Goal: Task Accomplishment & Management: Manage account settings

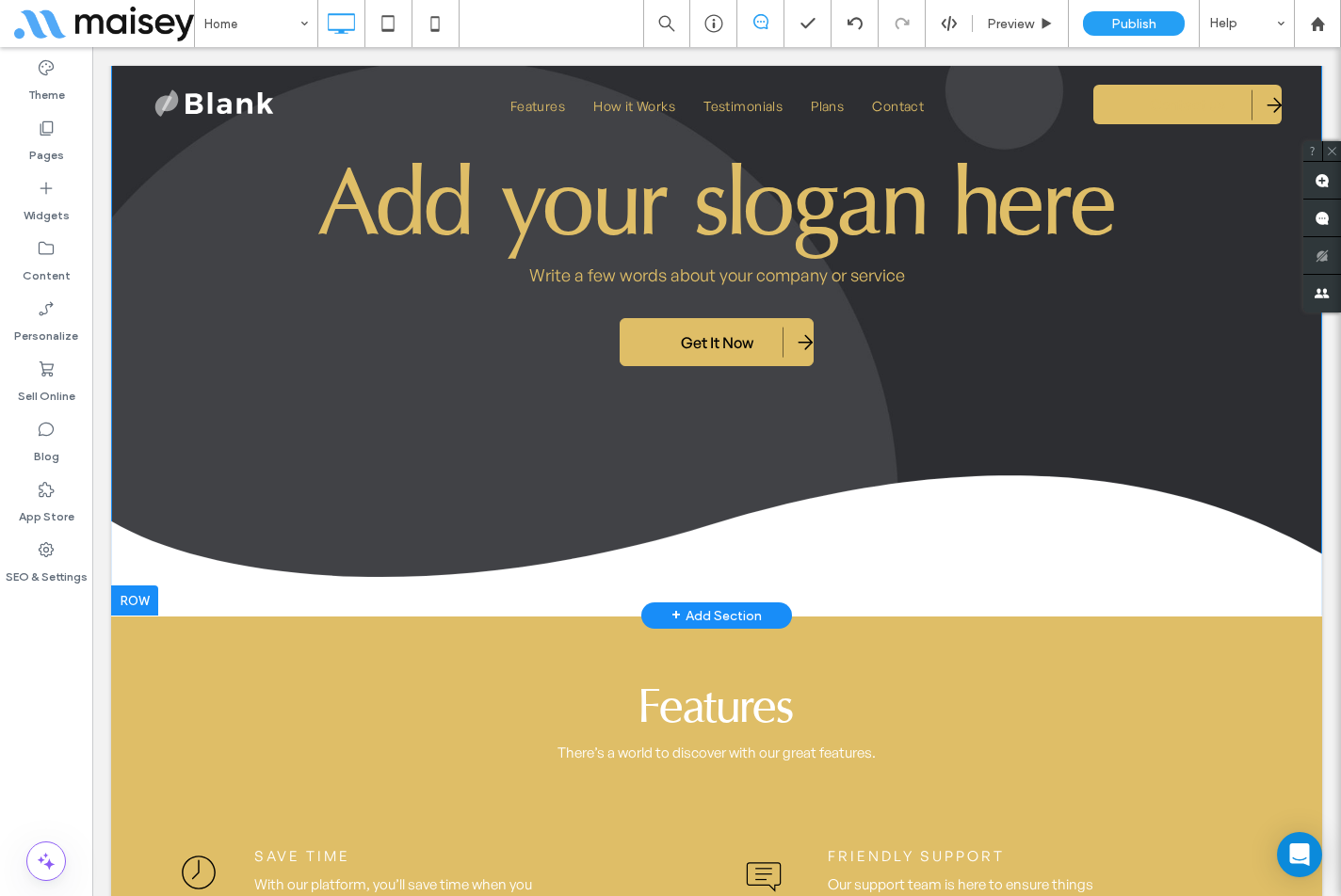
scroll to position [189, 0]
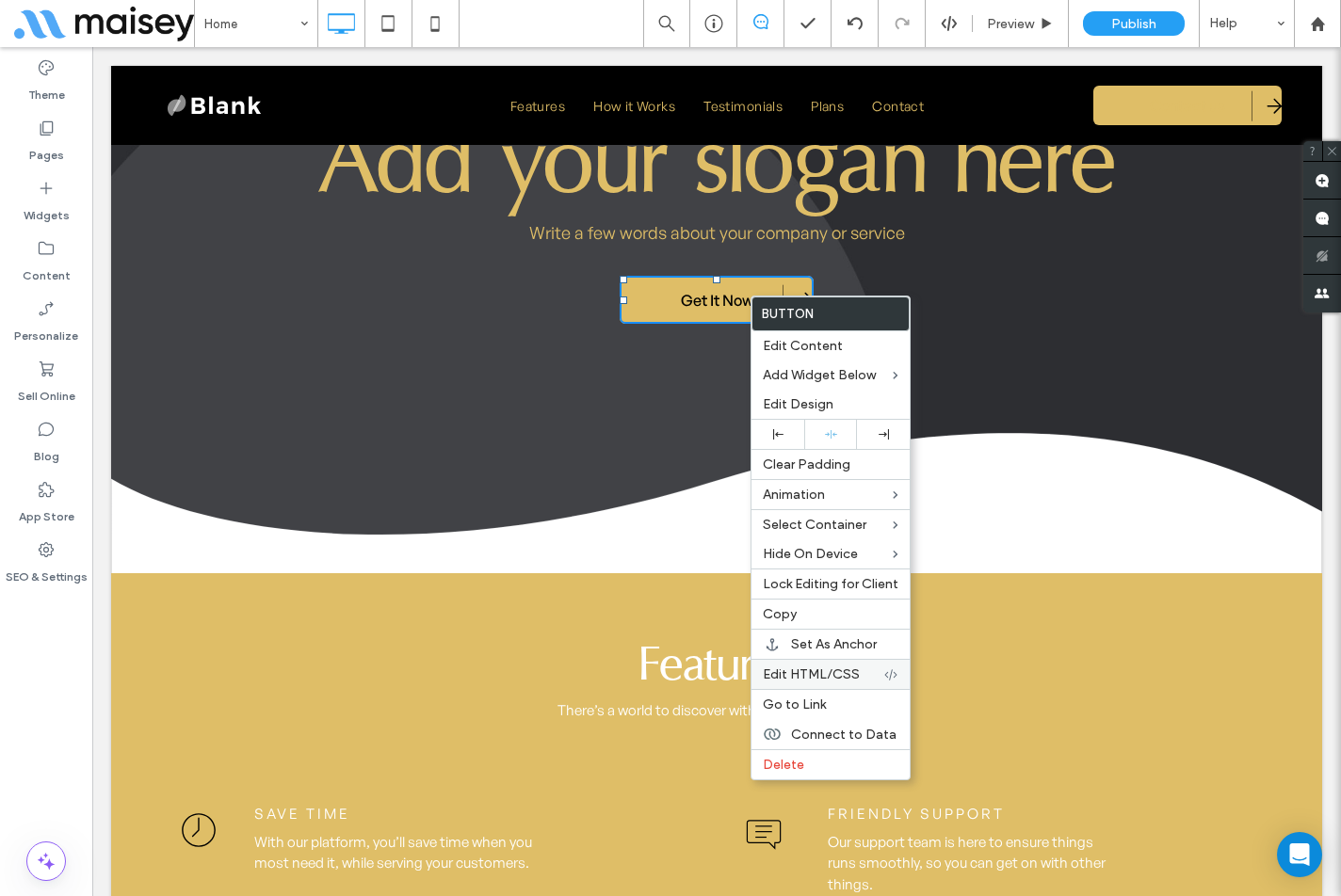
click at [850, 665] on div "Edit HTML/CSS" at bounding box center [830, 674] width 158 height 30
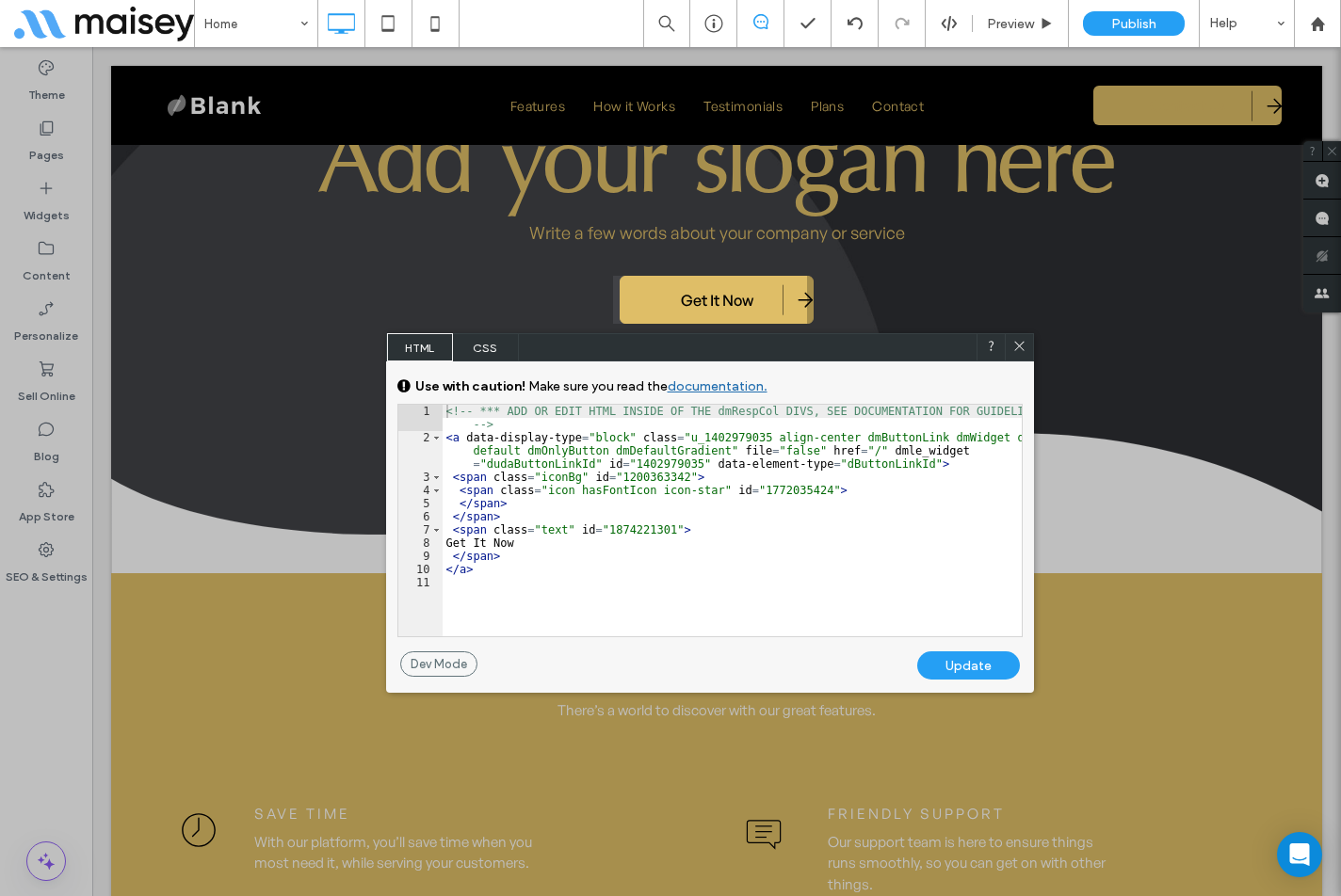
click at [480, 343] on span "CSS" at bounding box center [485, 347] width 66 height 28
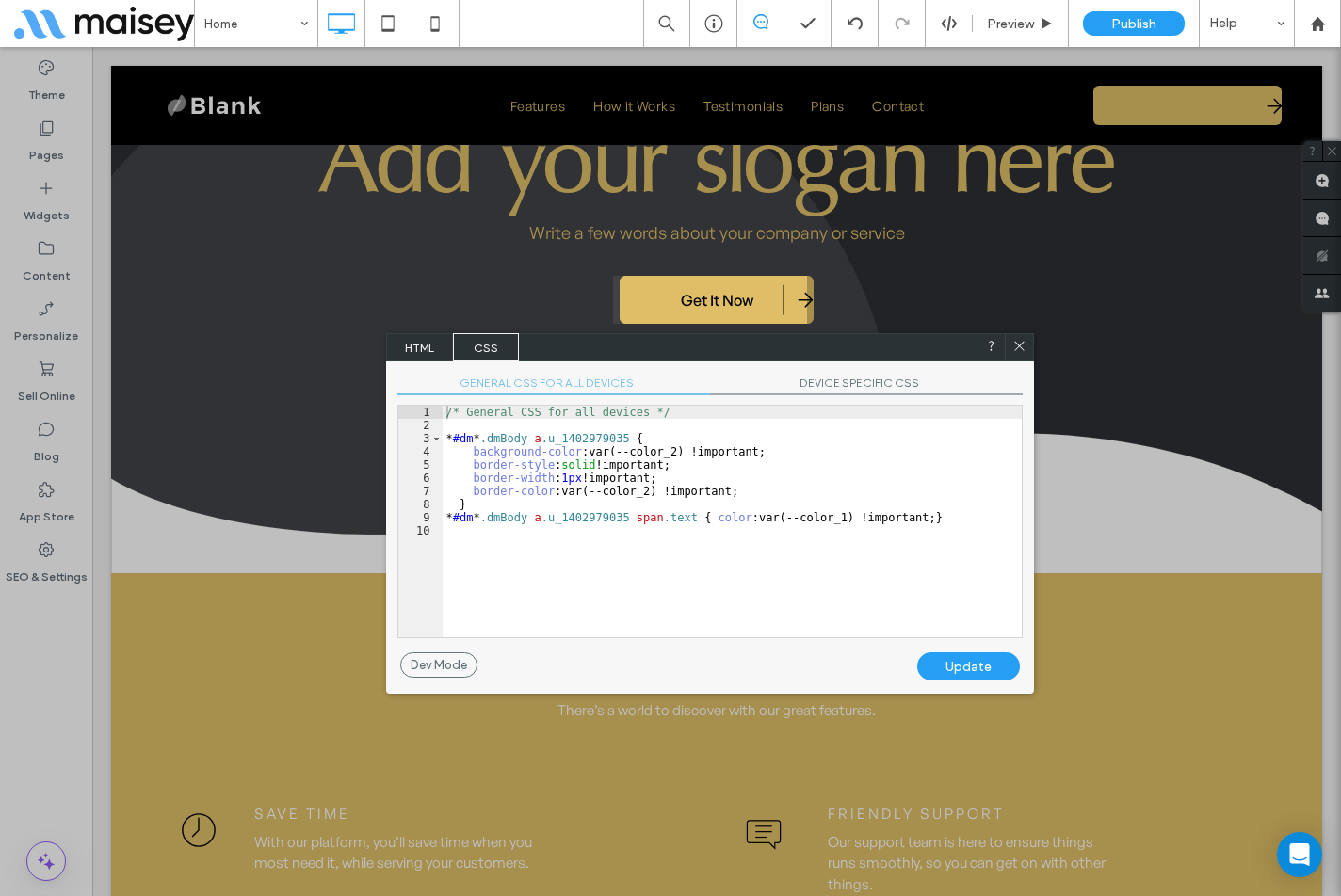
click at [872, 377] on span "DEVICE SPECIFIC CSS" at bounding box center [867, 385] width 313 height 20
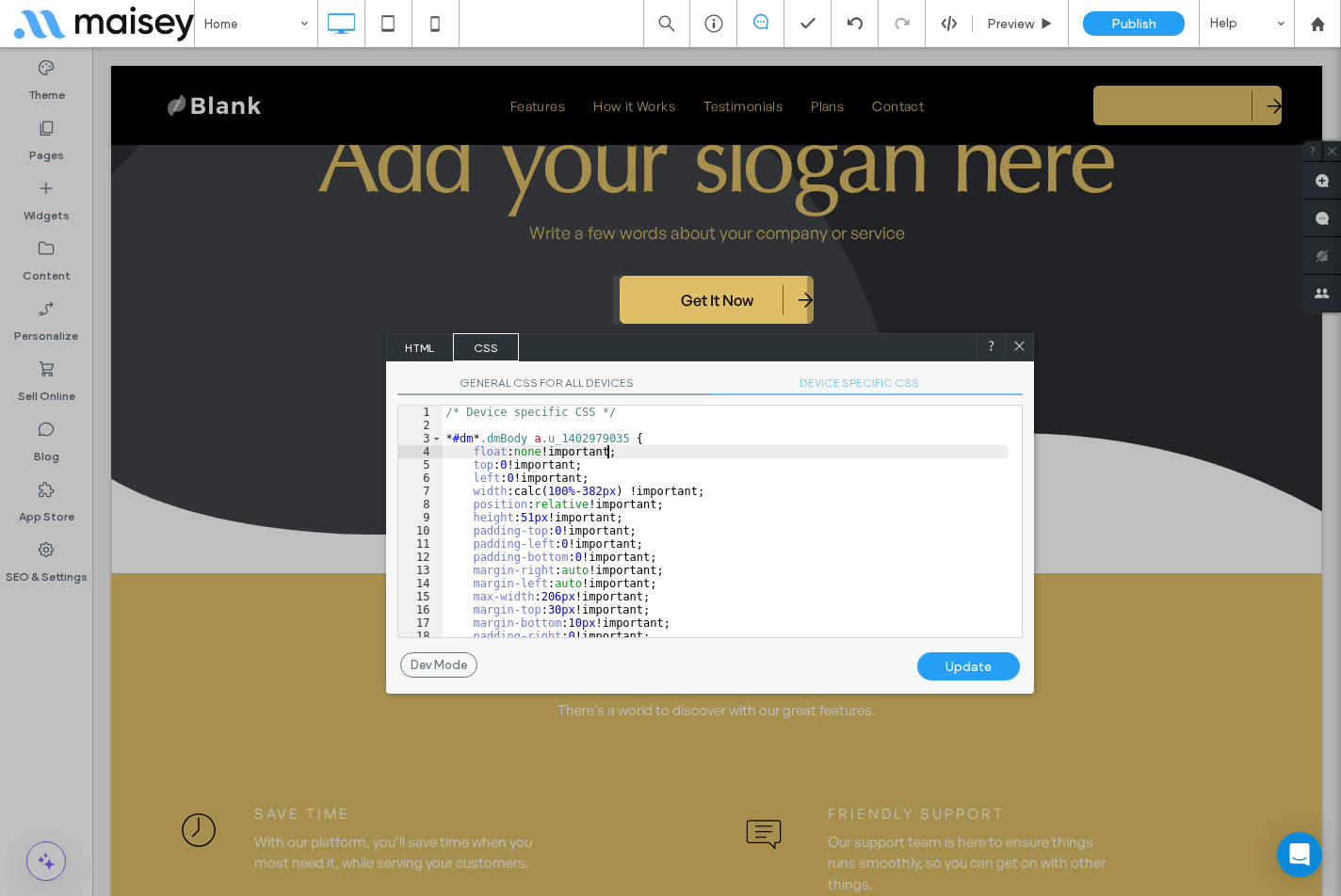
click at [850, 457] on div "/* Device specific CSS */ * #dm * .dmBody a .u_1402979035 { float : none !impor…" at bounding box center [725, 535] width 565 height 258
click at [1022, 351] on icon at bounding box center [1019, 346] width 14 height 14
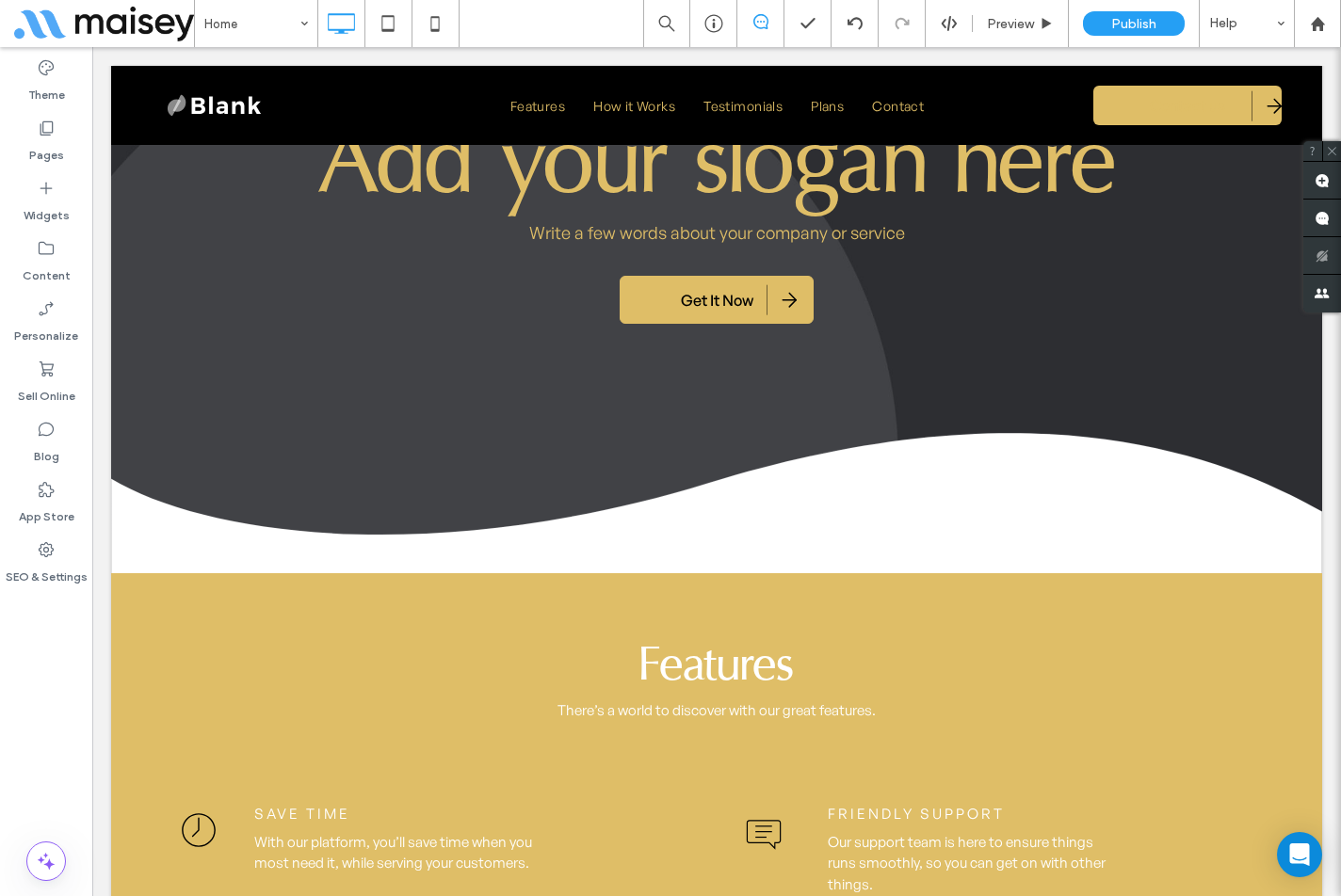
click at [545, 27] on div "Home Preview Publish Help" at bounding box center [767, 23] width 1146 height 47
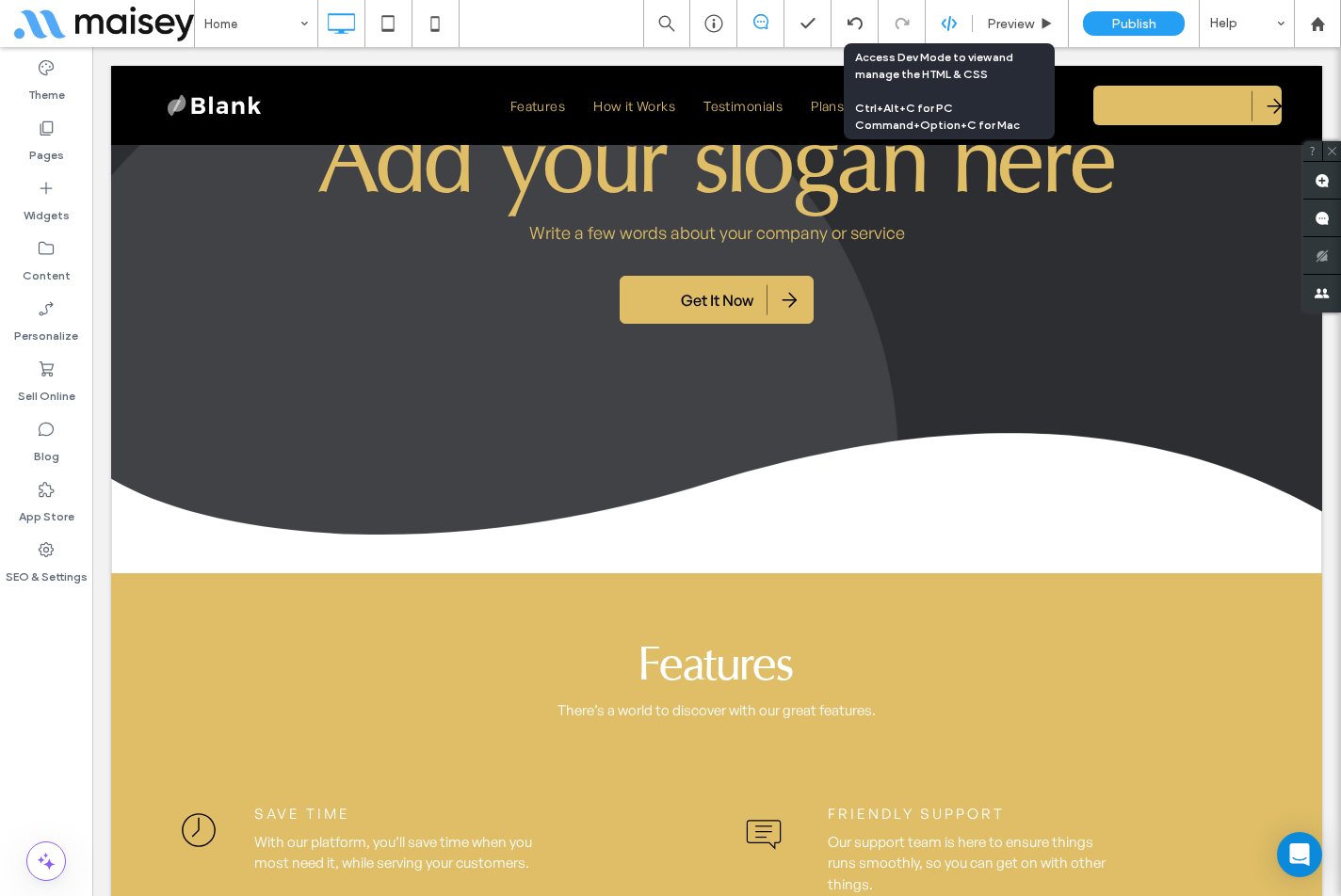
click at [955, 17] on icon at bounding box center [949, 22] width 17 height 17
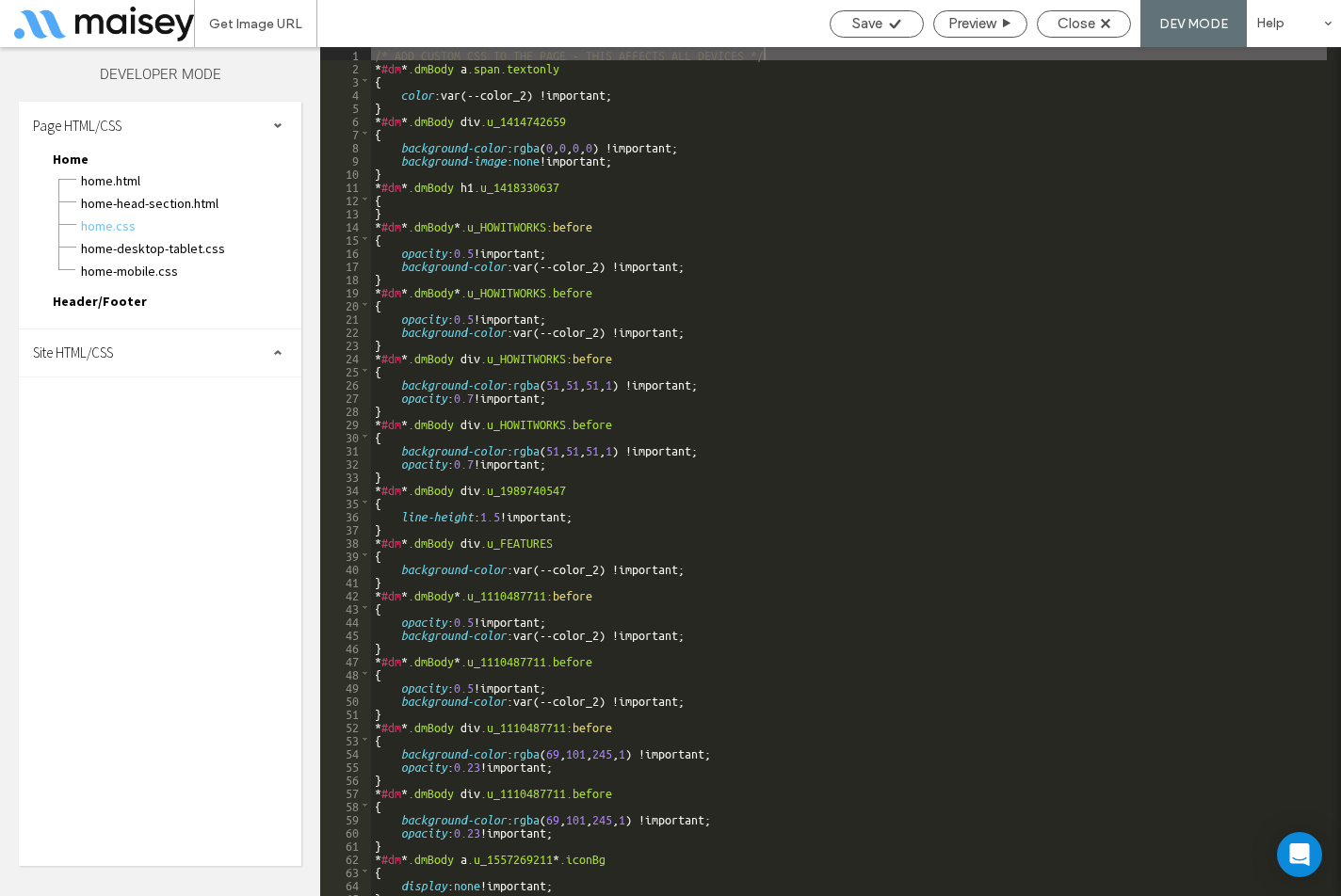
click at [167, 351] on div "Site HTML/CSS" at bounding box center [159, 353] width 283 height 47
click at [119, 430] on span "site.css" at bounding box center [195, 434] width 214 height 19
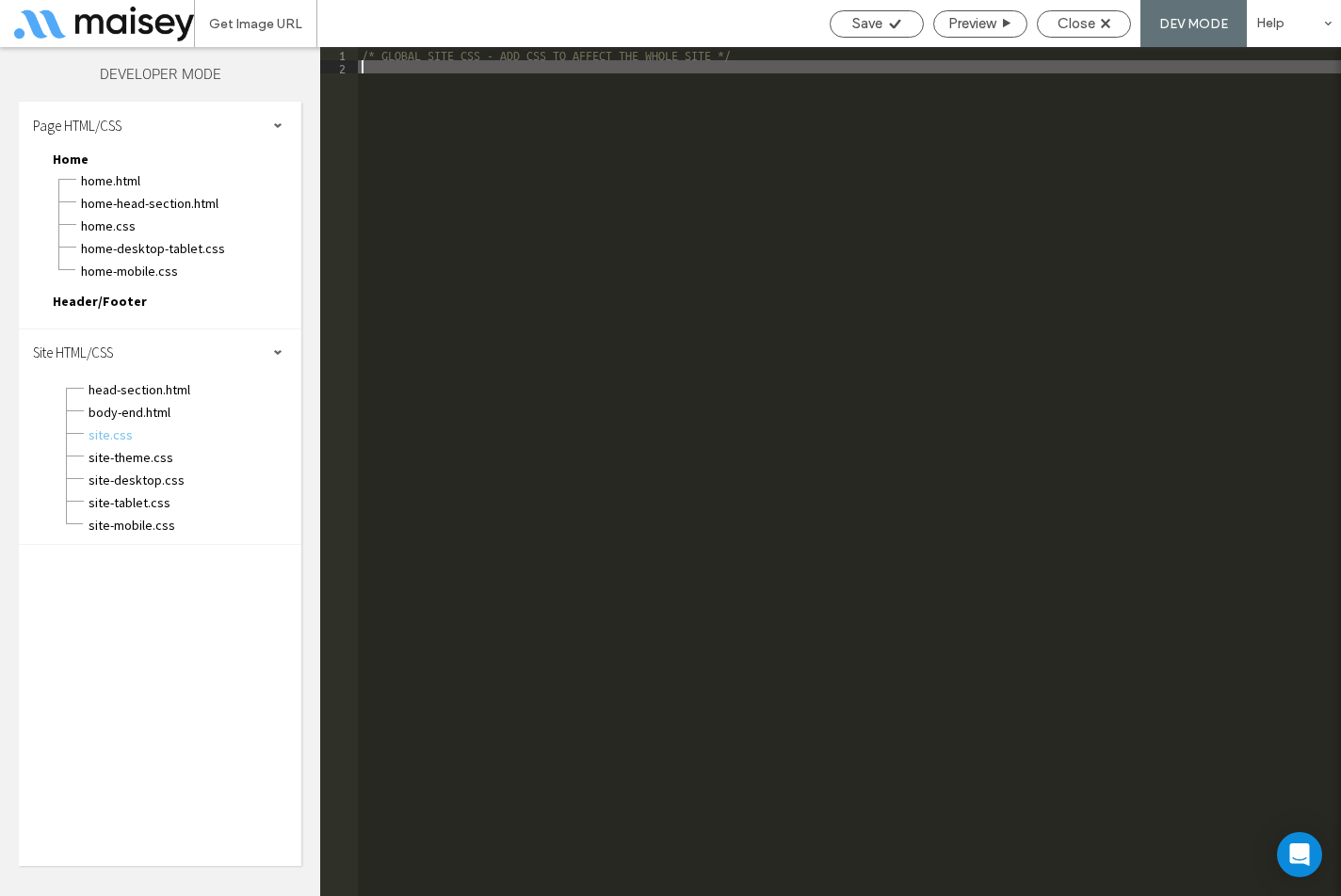
click at [466, 298] on div "/* GLOBAL SITE CSS - ADD CSS TO AFFECT THE WHOLE SITE */" at bounding box center [849, 484] width 983 height 875
paste textarea
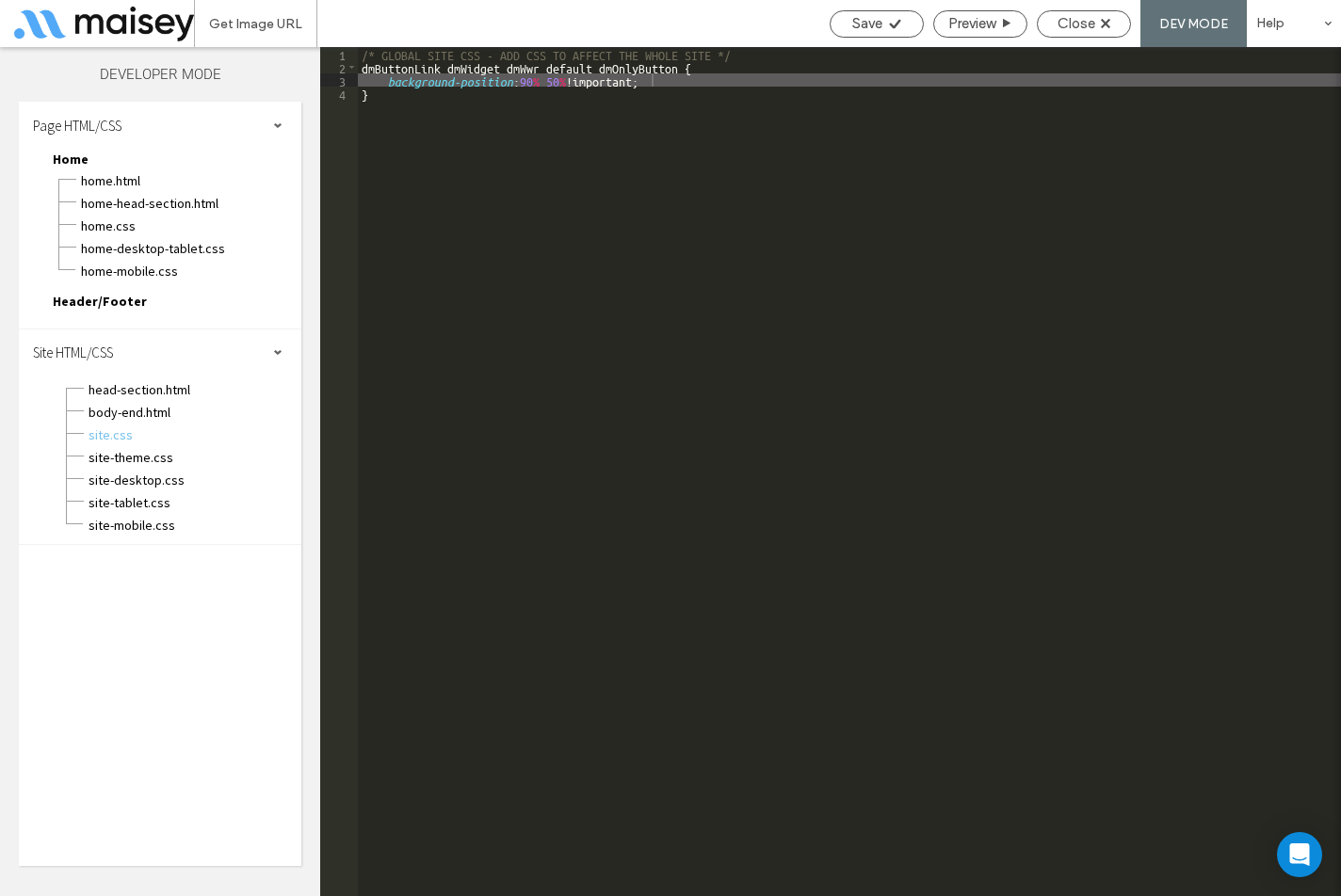
click at [555, 157] on div "/* GLOBAL SITE CSS - ADD CSS TO AFFECT THE WHOLE SITE */ dmButtonLink dmWidget …" at bounding box center [849, 484] width 983 height 875
click at [702, 83] on div "/* GLOBAL SITE CSS - ADD CSS TO AFFECT THE WHOLE SITE */ dmButtonLink dmWidget …" at bounding box center [849, 484] width 983 height 875
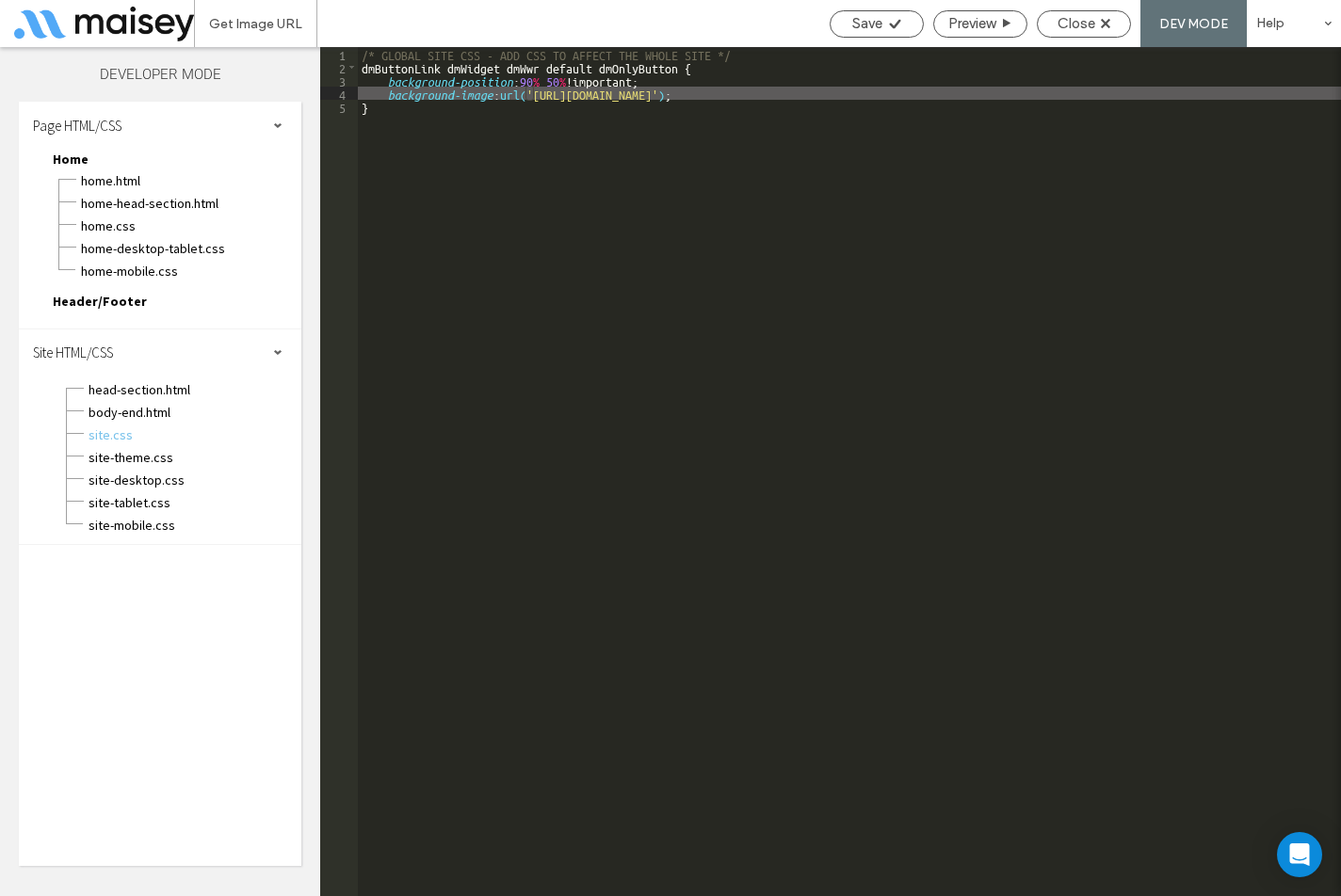
click at [363, 67] on div "/* GLOBAL SITE CSS - ADD CSS TO AFFECT THE WHOLE SITE */ dmButtonLink dmWidget …" at bounding box center [849, 484] width 983 height 875
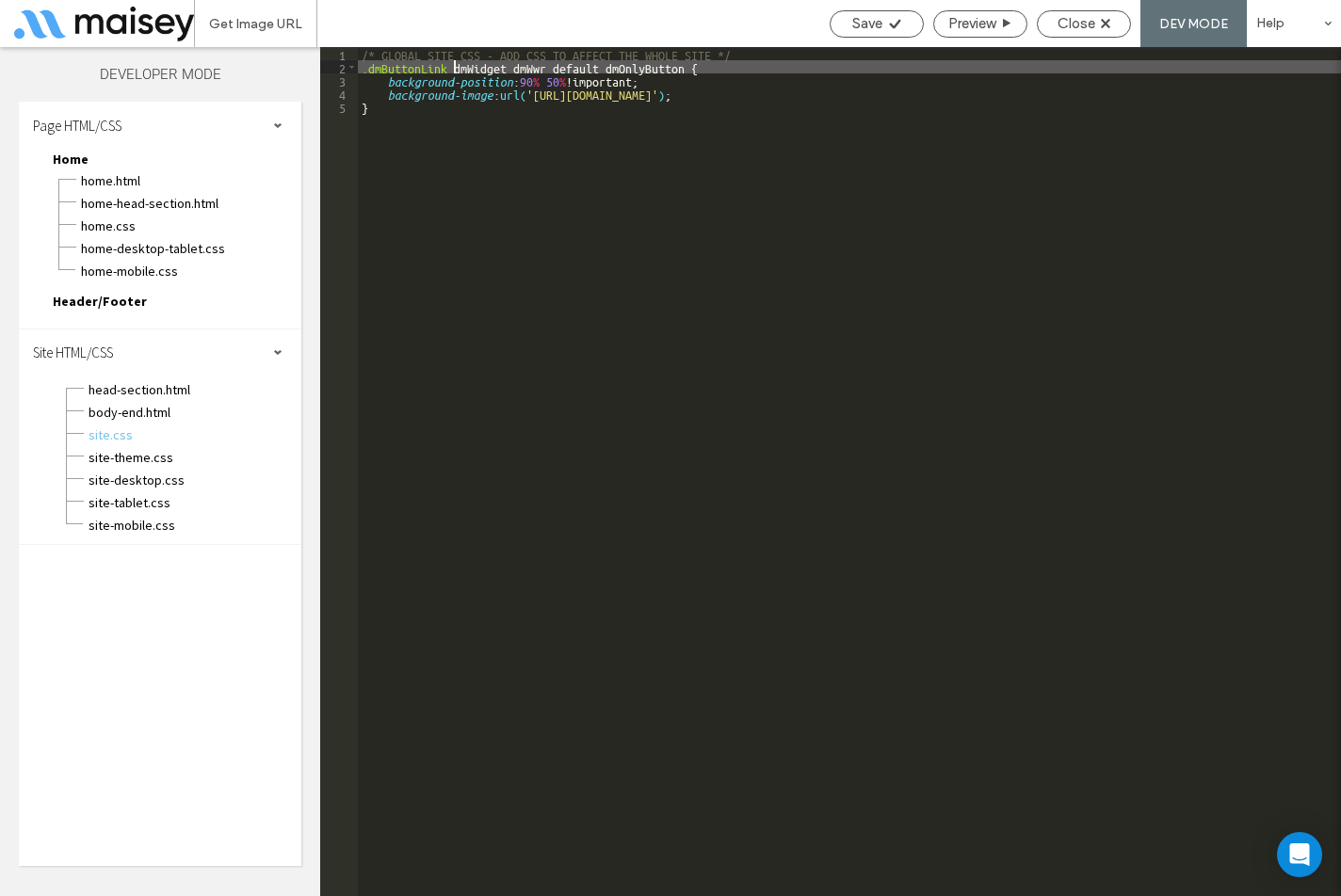
click at [453, 66] on div "/* GLOBAL SITE CSS - ADD CSS TO AFFECT THE WHOLE SITE */ .dmButtonLink dmWidget…" at bounding box center [849, 484] width 983 height 875
drag, startPoint x: 603, startPoint y: 63, endPoint x: 504, endPoint y: 64, distance: 99.0
click at [504, 64] on div "/* GLOBAL SITE CSS - ADD CSS TO AFFECT THE WHOLE SITE */ .dmButtonLink.dmWidget…" at bounding box center [849, 484] width 983 height 875
type textarea "**"
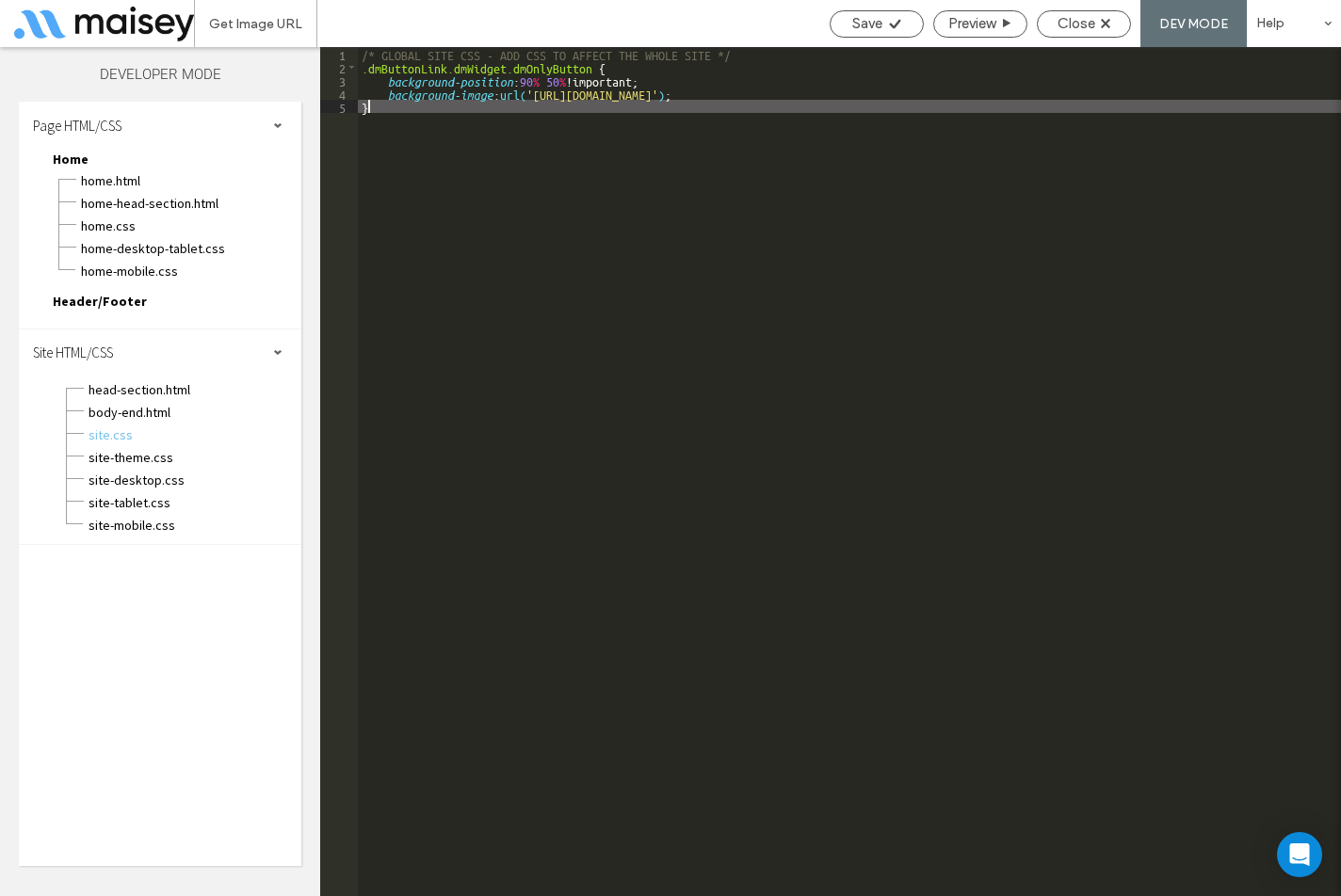
click at [759, 226] on div "/* GLOBAL SITE CSS - ADD CSS TO AFFECT THE WHOLE SITE */ .dmButtonLink.dmWidget…" at bounding box center [849, 484] width 983 height 875
click at [880, 19] on div "Save" at bounding box center [876, 22] width 92 height 17
click at [872, 18] on span "Save" at bounding box center [867, 22] width 30 height 17
click at [1100, 25] on icon at bounding box center [1105, 23] width 10 height 10
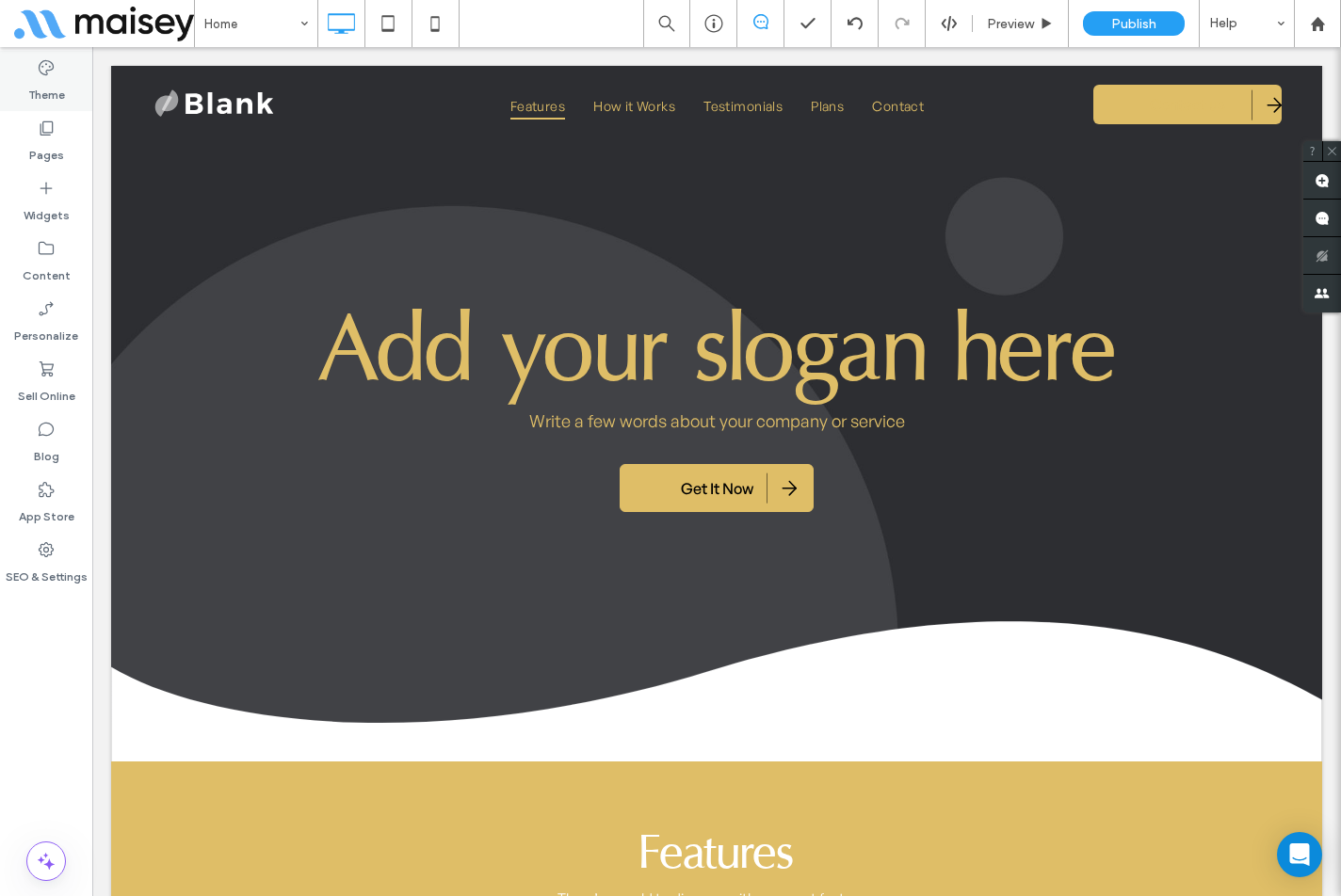
click at [66, 96] on div "Theme" at bounding box center [46, 81] width 92 height 61
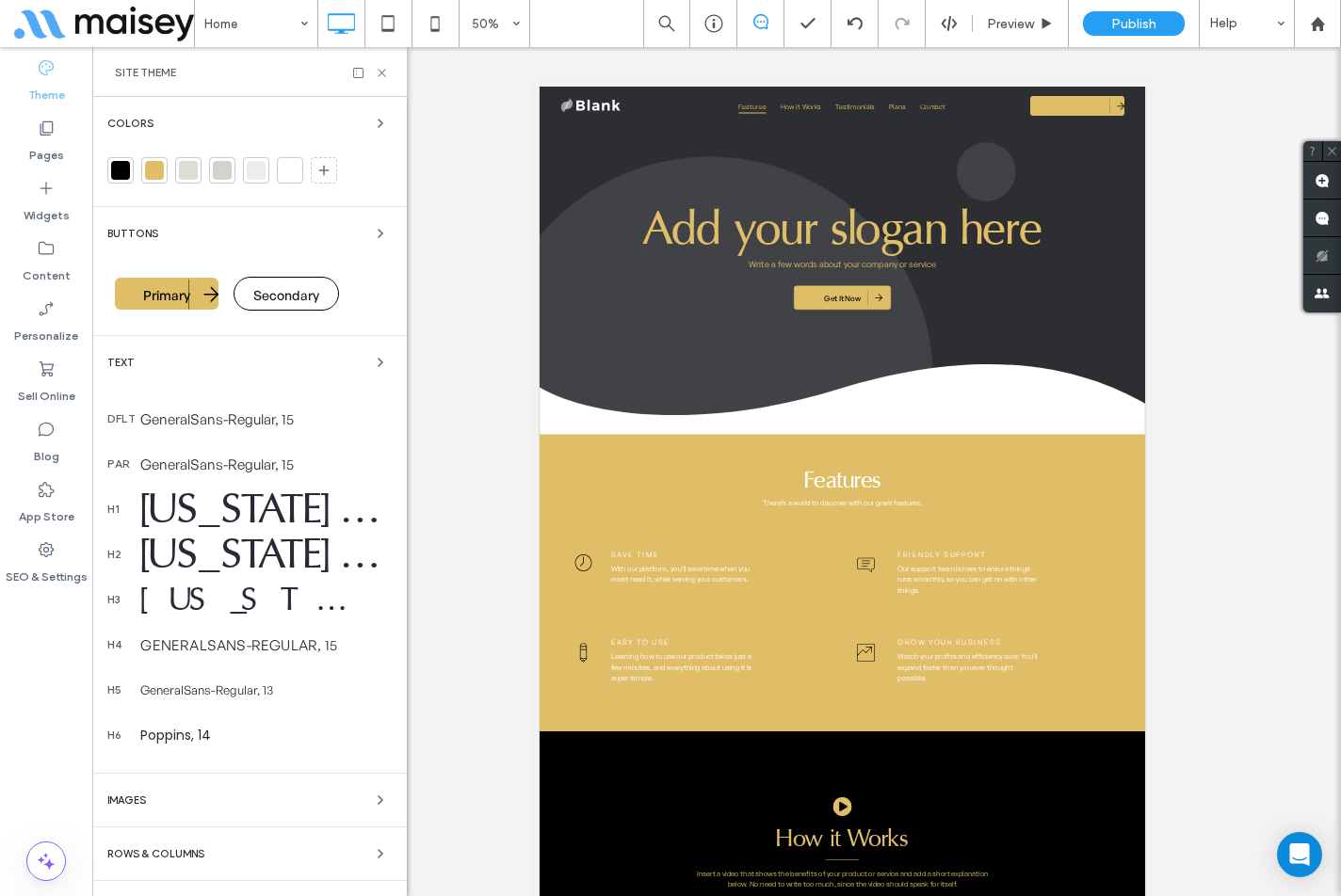
click at [369, 219] on div "Colors Buttons Primary Secondary Text dflt GeneralSans-Regular, 15 par GeneralS…" at bounding box center [249, 543] width 315 height 892
click at [369, 225] on span "button" at bounding box center [380, 233] width 22 height 22
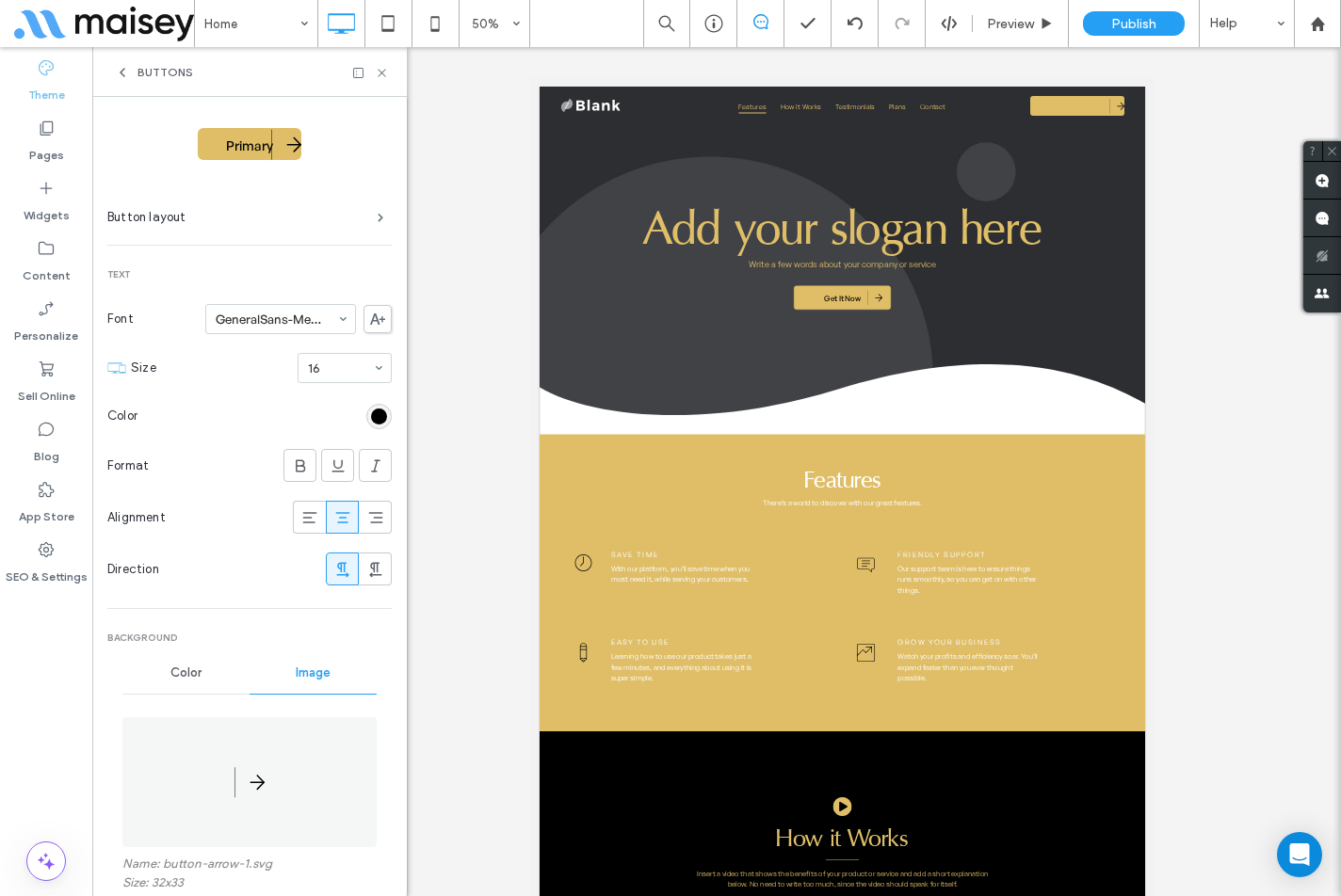
scroll to position [189, 0]
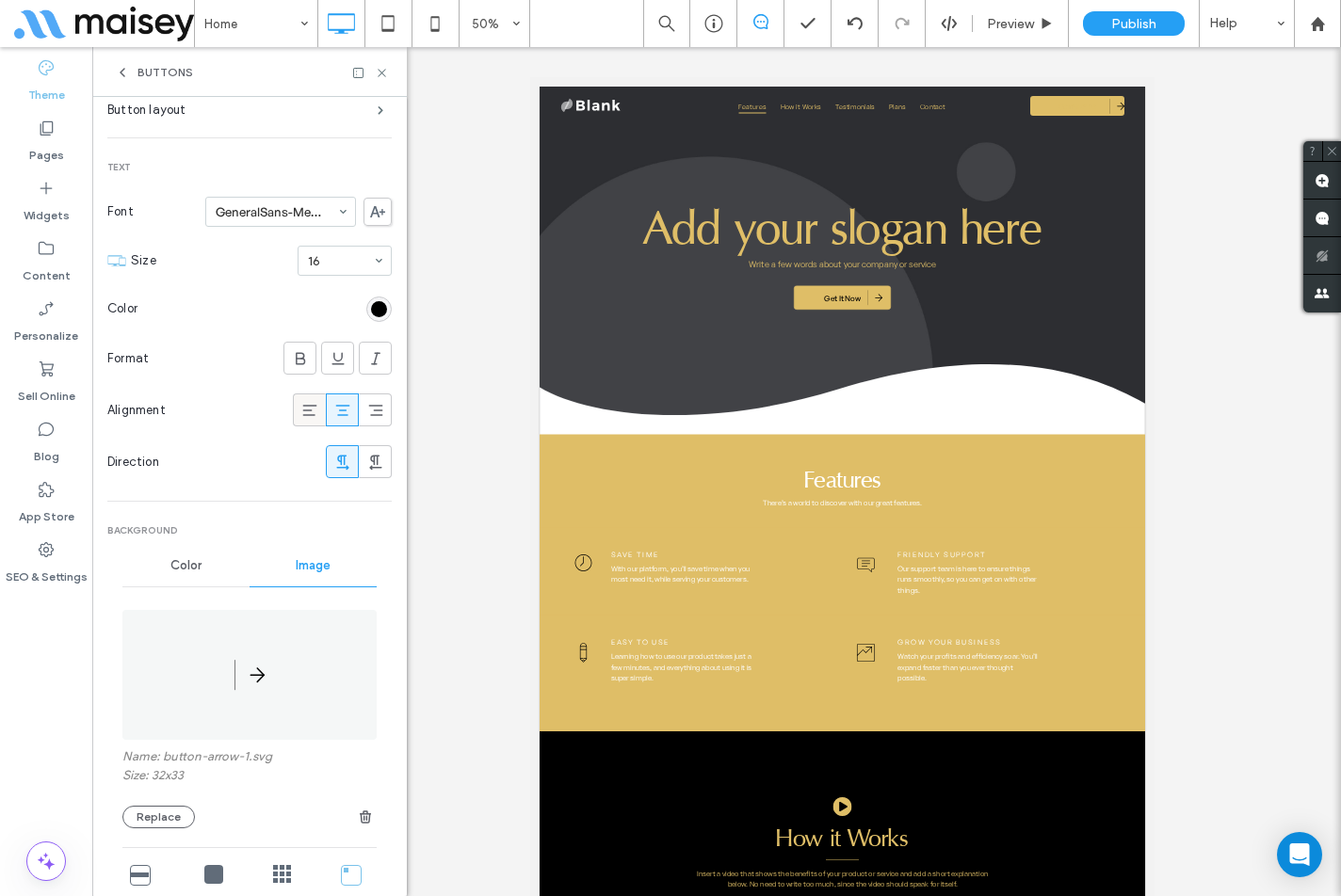
click at [300, 414] on icon at bounding box center [309, 410] width 19 height 19
click at [287, 447] on section "Direction" at bounding box center [249, 462] width 285 height 52
click at [301, 420] on span at bounding box center [309, 410] width 19 height 31
click at [302, 415] on use at bounding box center [309, 411] width 14 height 12
click at [278, 445] on section "Direction" at bounding box center [249, 462] width 285 height 52
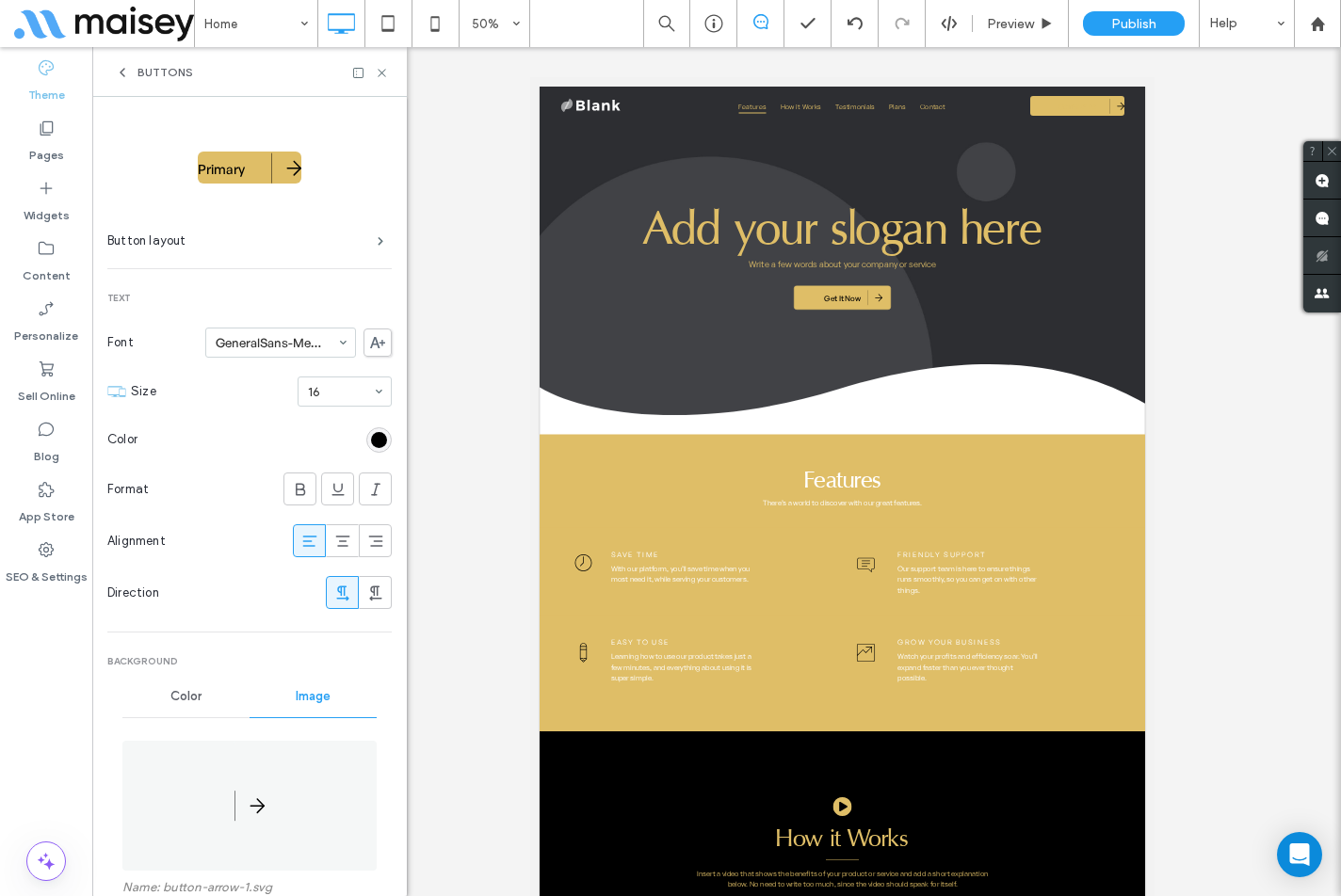
scroll to position [0, 0]
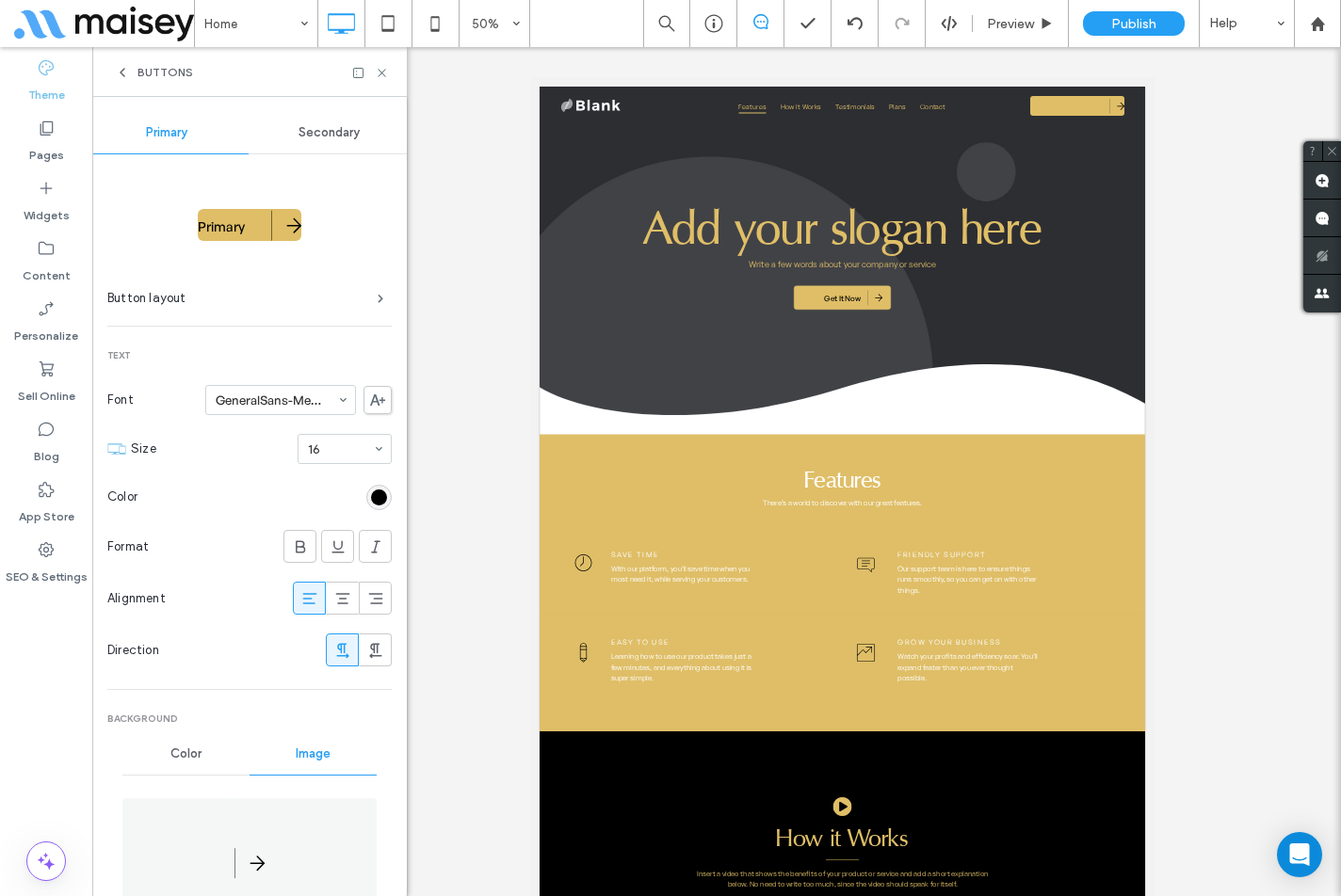
click at [335, 133] on span "Secondary" at bounding box center [329, 132] width 62 height 15
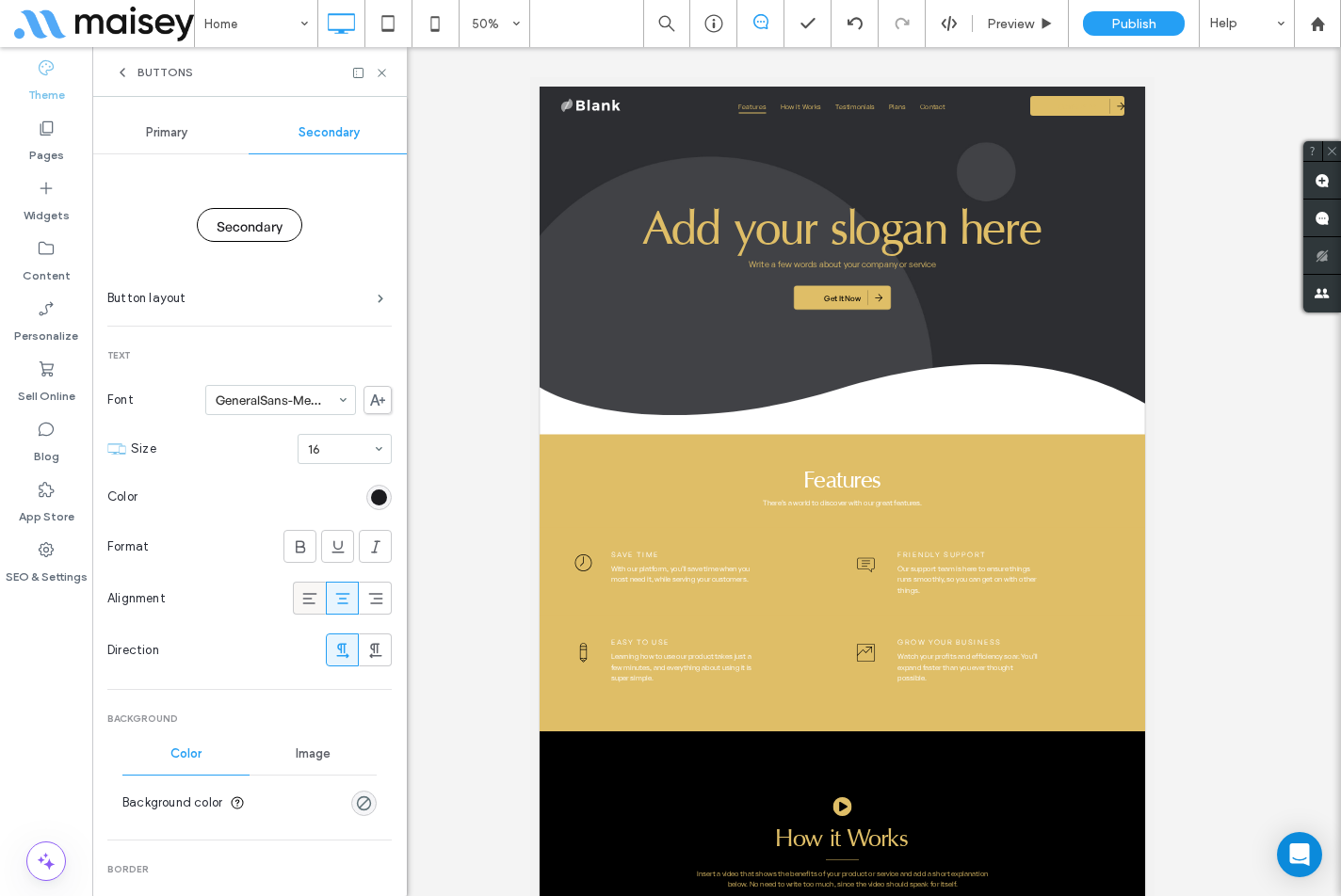
click at [302, 591] on icon at bounding box center [309, 599] width 19 height 19
click at [159, 128] on span "Primary" at bounding box center [166, 132] width 41 height 15
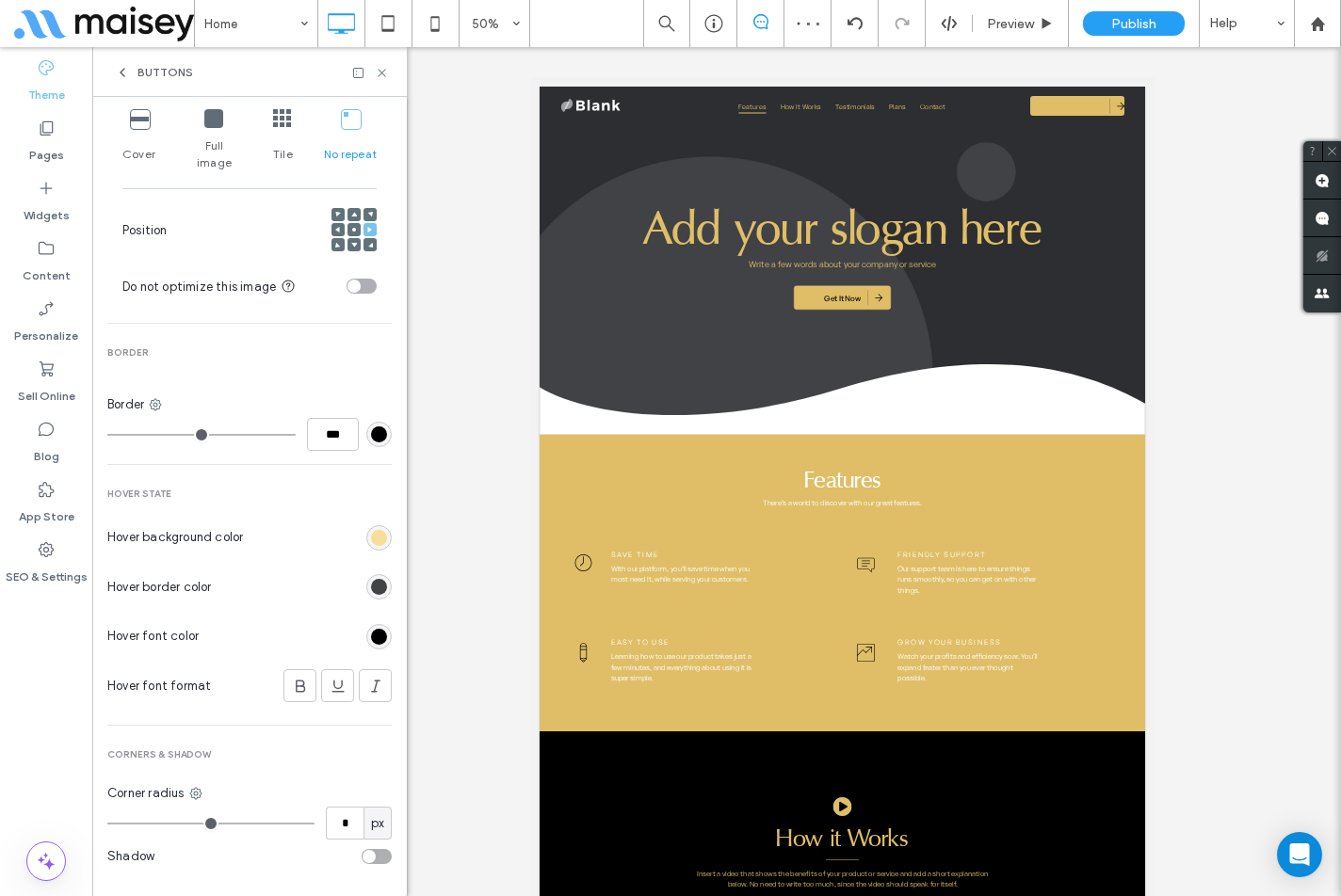
scroll to position [951, 0]
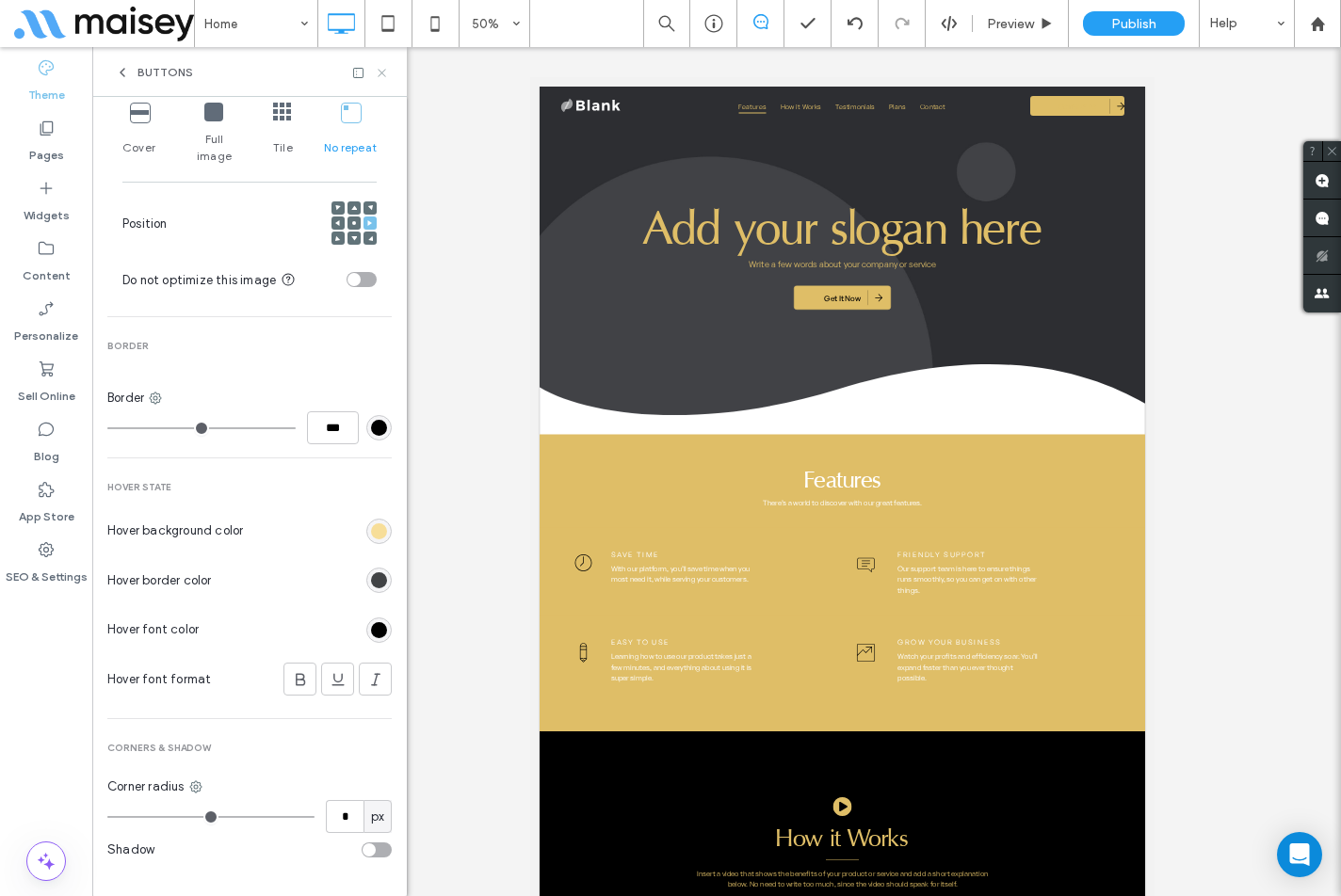
click at [380, 68] on icon at bounding box center [381, 72] width 14 height 14
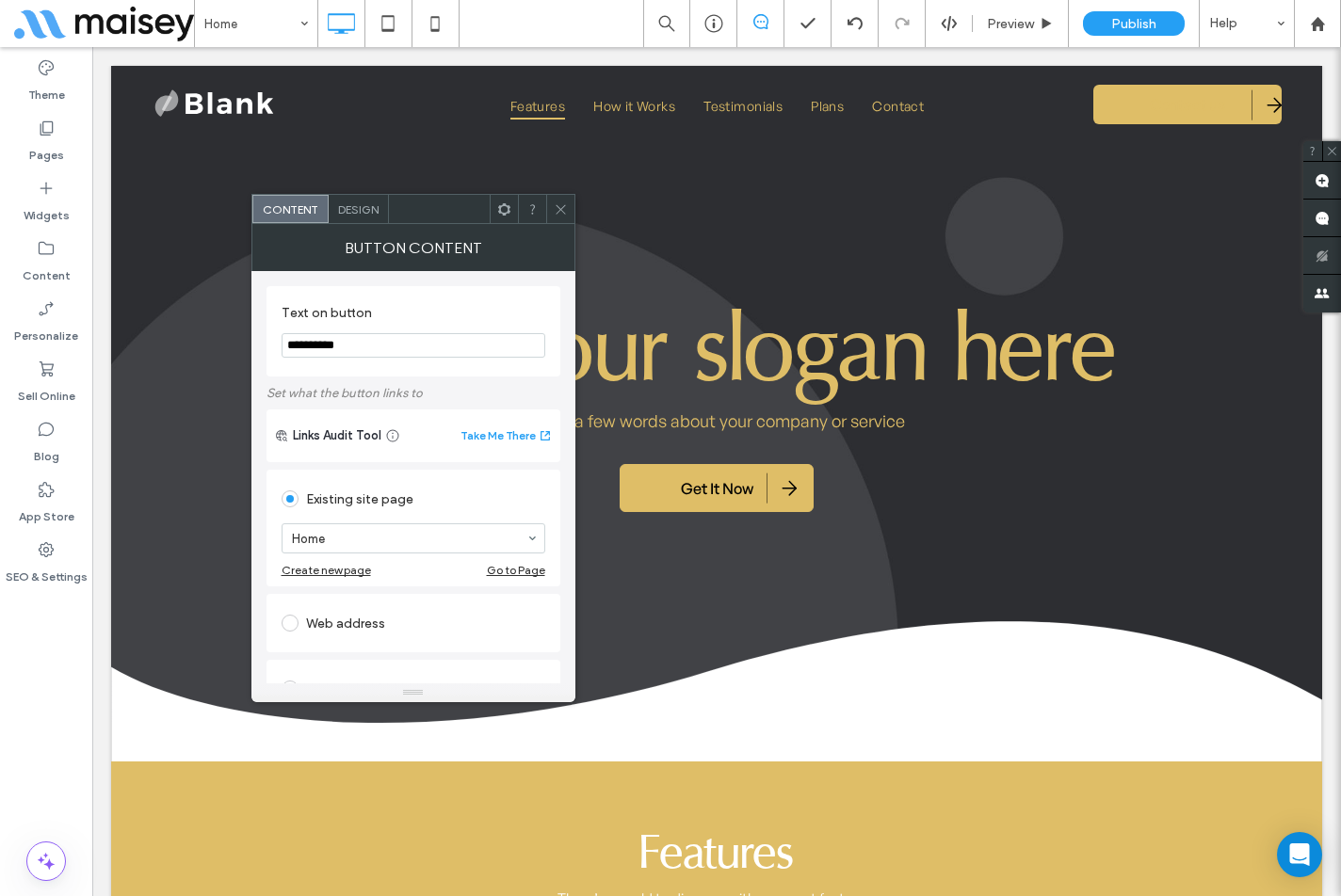
click at [374, 221] on div "Design" at bounding box center [359, 208] width 61 height 28
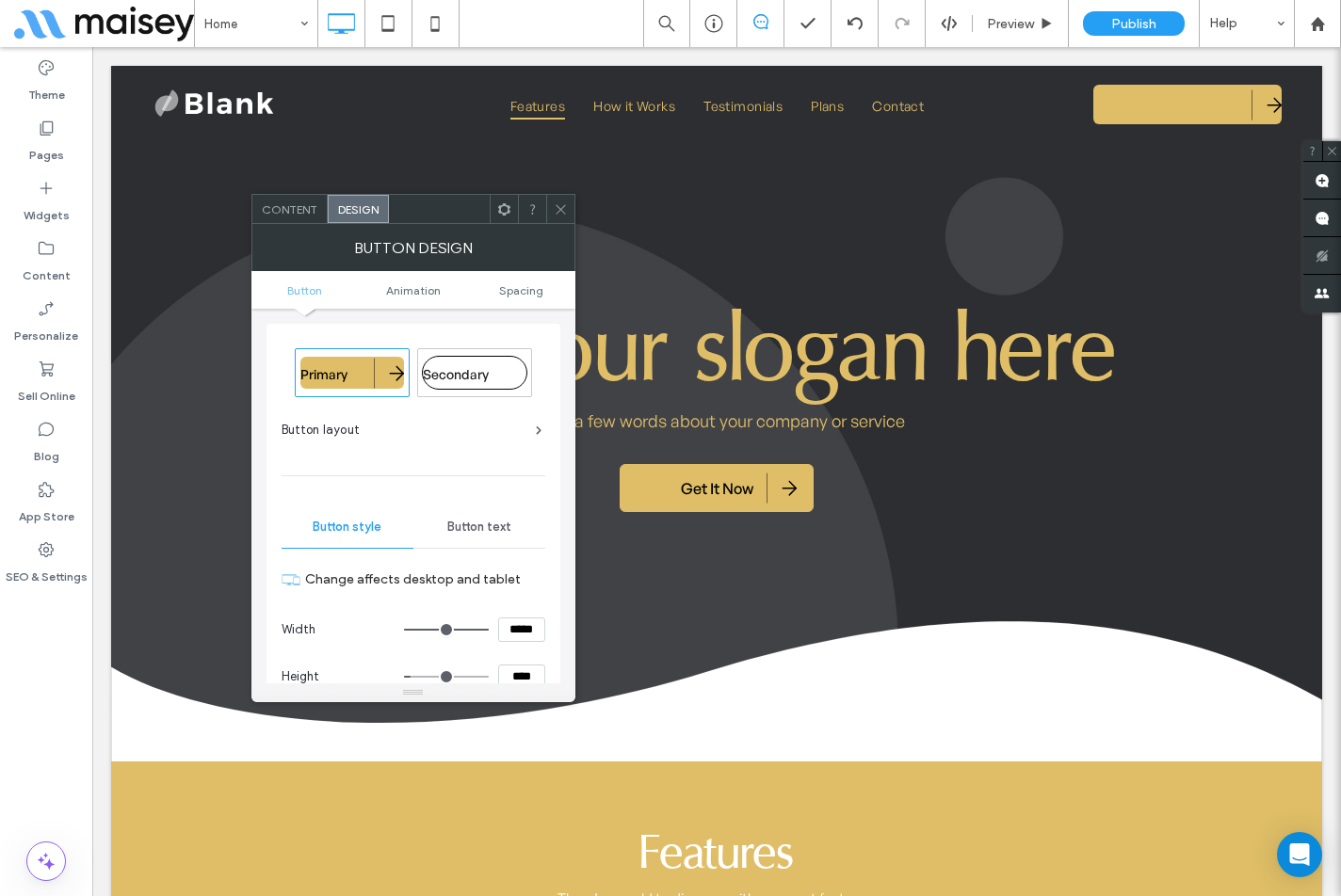
click at [368, 369] on div "Primary" at bounding box center [352, 373] width 104 height 32
type input "*"
type input "***"
click at [364, 376] on div "Primary" at bounding box center [352, 373] width 104 height 32
click at [456, 522] on span "Button text" at bounding box center [478, 526] width 64 height 15
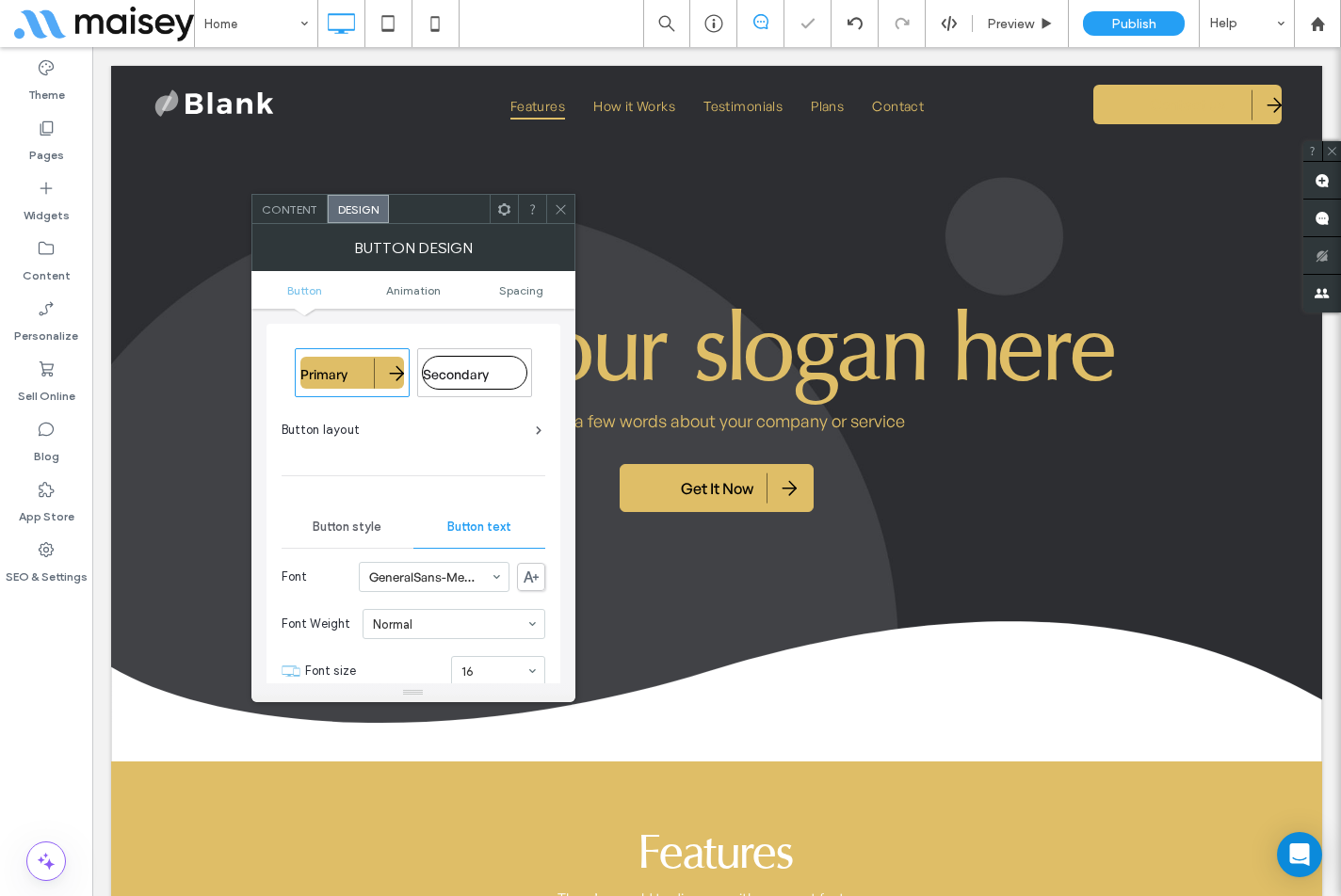
scroll to position [189, 0]
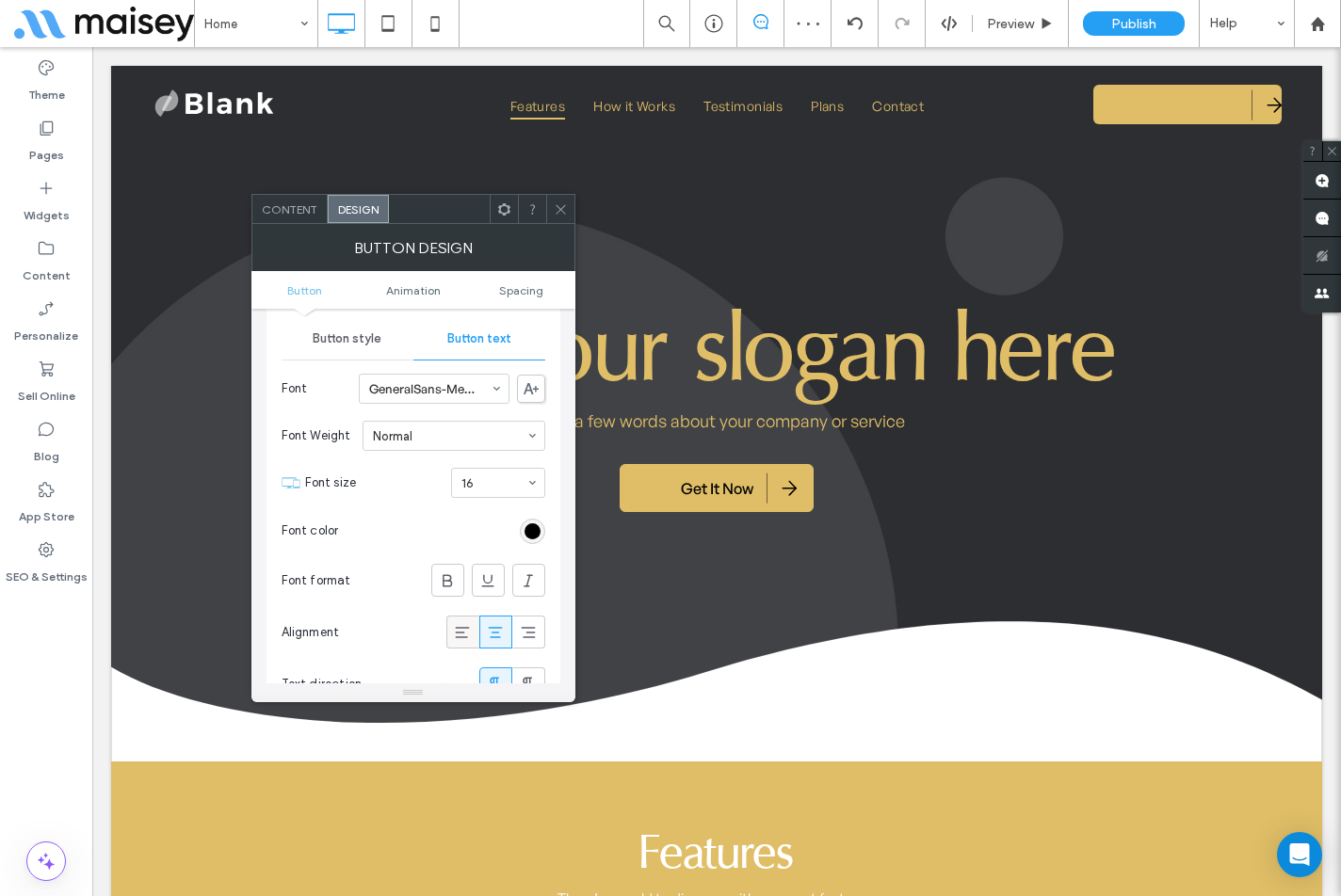
click at [462, 626] on icon at bounding box center [462, 632] width 19 height 19
click at [562, 438] on div "Primary Secondary Button layout Button style Button text Font GeneralSans-Mediu…" at bounding box center [413, 496] width 324 height 375
click at [60, 680] on div "Theme Pages Widgets Content Personalize Sell Online Blog App Store SEO & Settin…" at bounding box center [46, 471] width 92 height 849
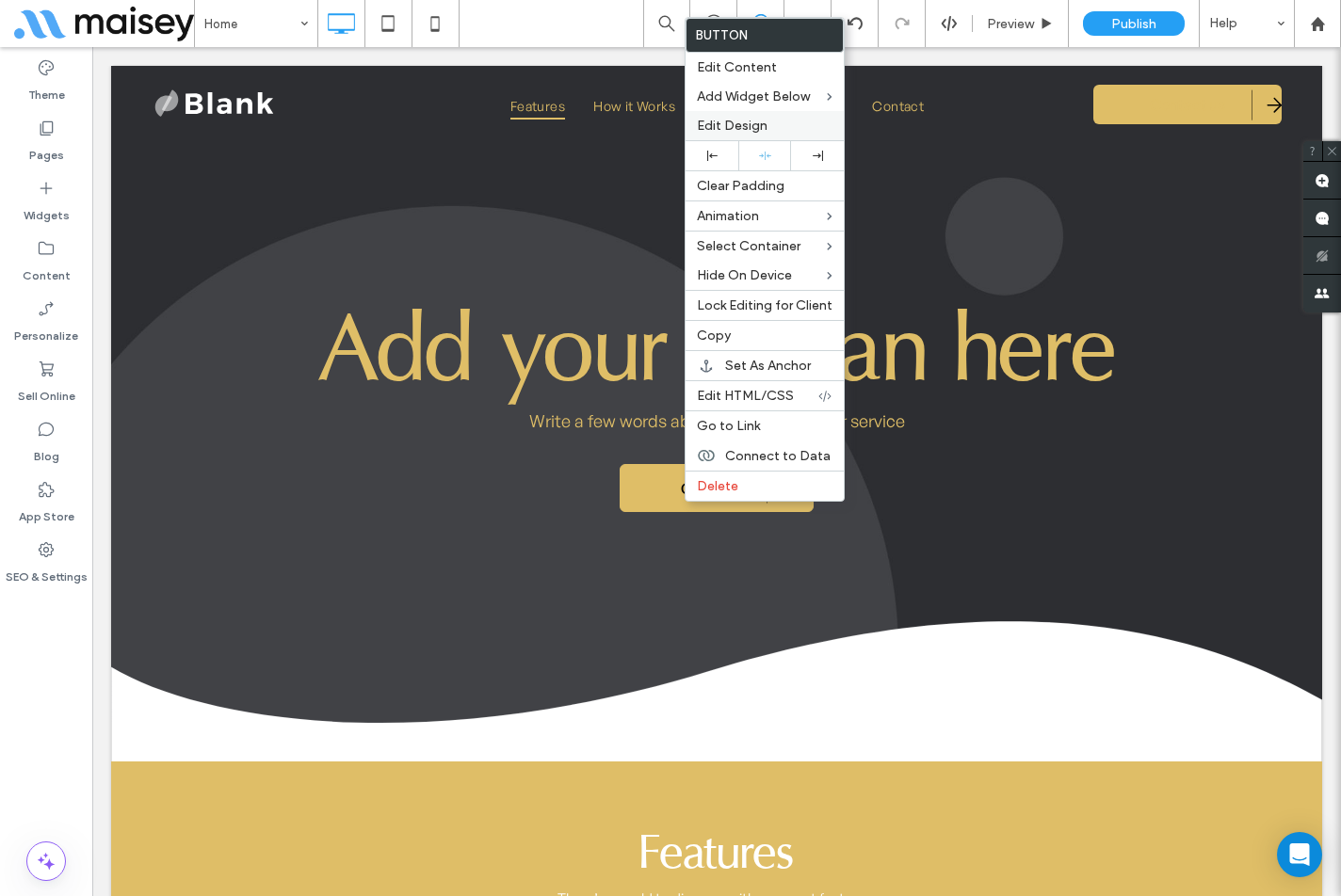
click at [740, 125] on span "Edit Design" at bounding box center [732, 125] width 70 height 16
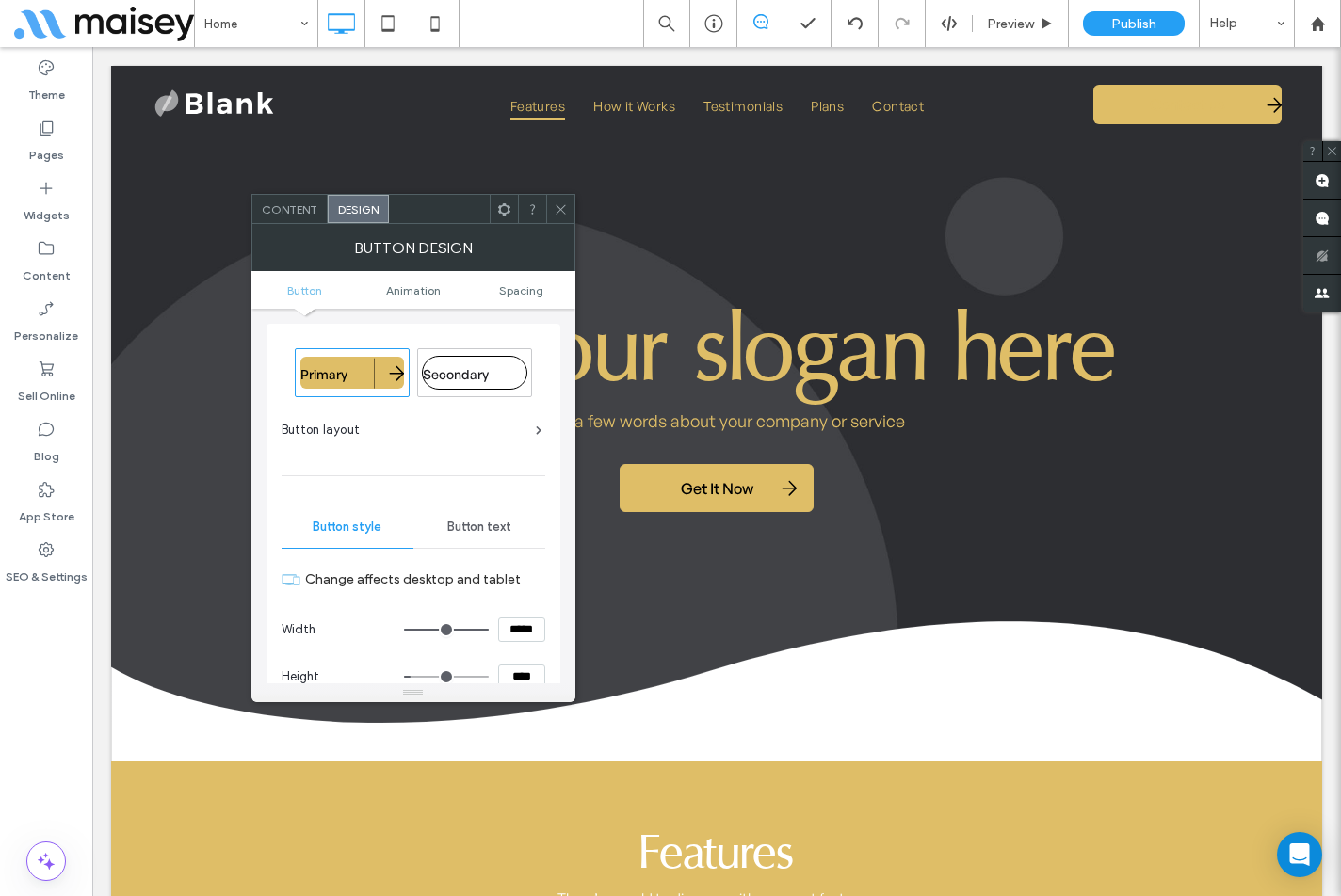
click at [514, 299] on ul "Button Animation Spacing" at bounding box center [413, 290] width 324 height 38
click at [520, 291] on span "Spacing" at bounding box center [520, 291] width 44 height 14
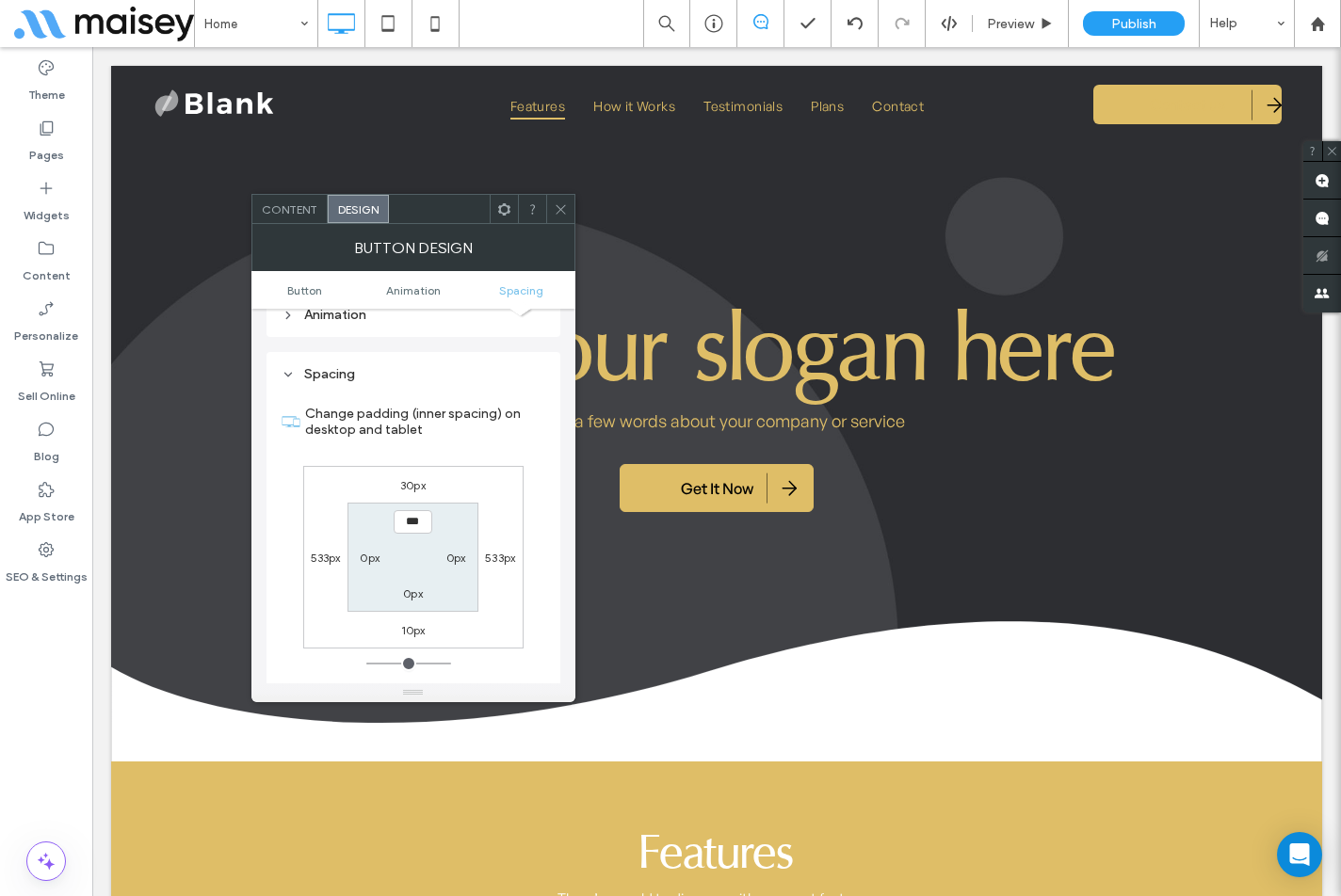
scroll to position [1322, 0]
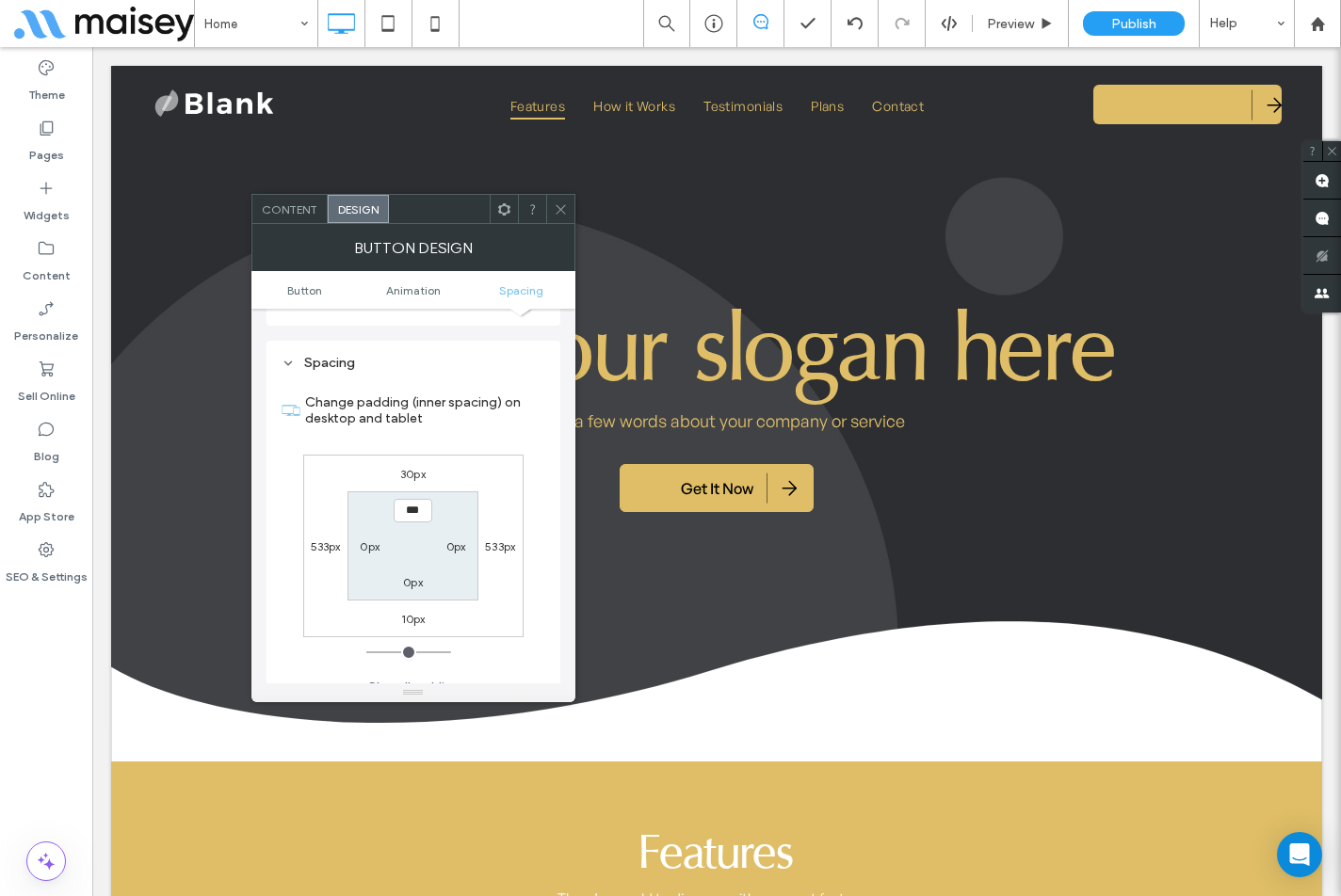
click at [369, 540] on label "0px" at bounding box center [370, 547] width 20 height 14
type input "**"
click at [517, 463] on div "30px 533px 10px 533px 0px 0px 0px ****" at bounding box center [413, 546] width 220 height 183
click at [379, 534] on input "****" at bounding box center [369, 546] width 38 height 23
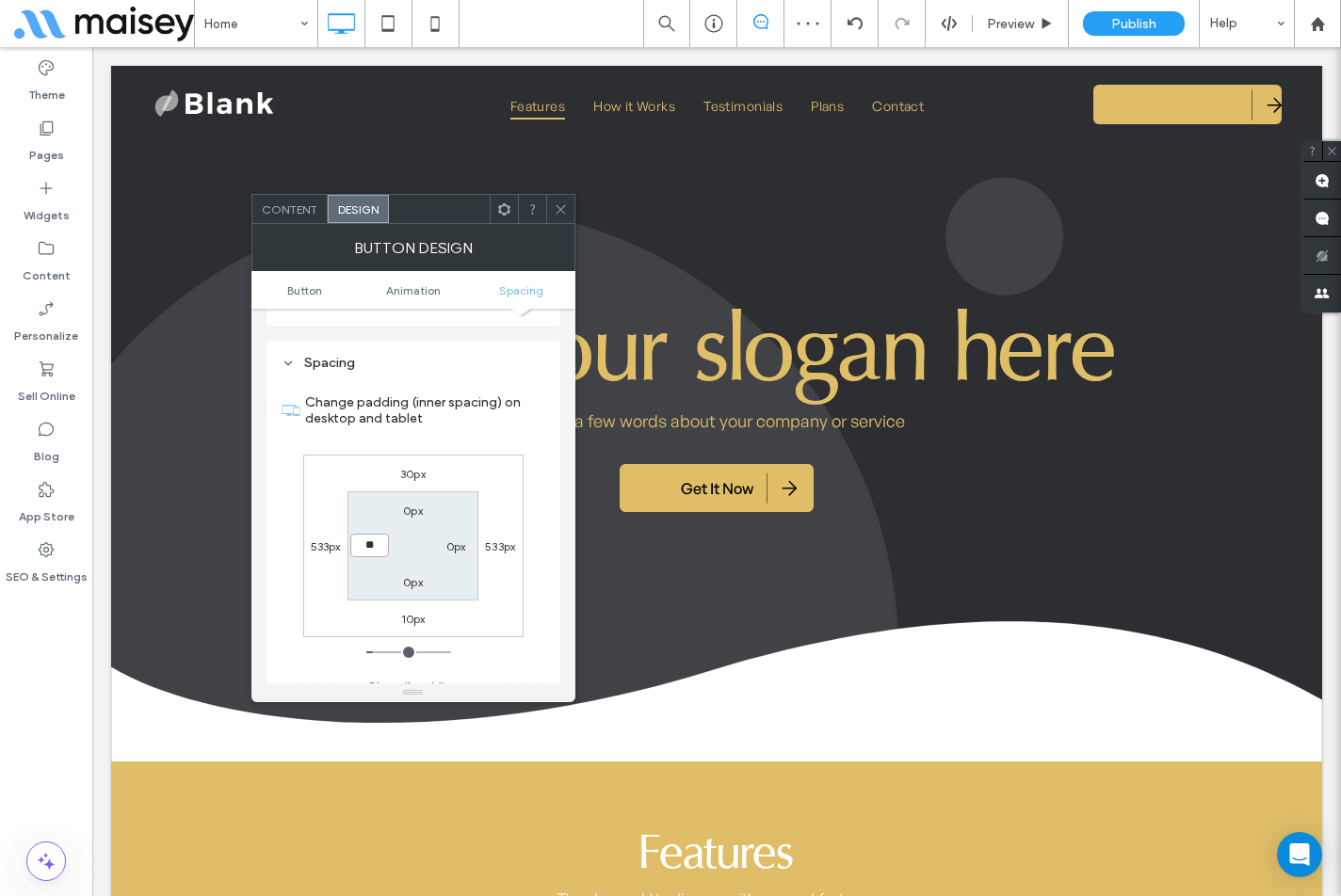
type input "**"
type input "****"
click at [469, 468] on div "30px 533px 10px 533px 0px 0px 0px ****" at bounding box center [413, 546] width 220 height 183
click at [558, 206] on use at bounding box center [560, 209] width 10 height 10
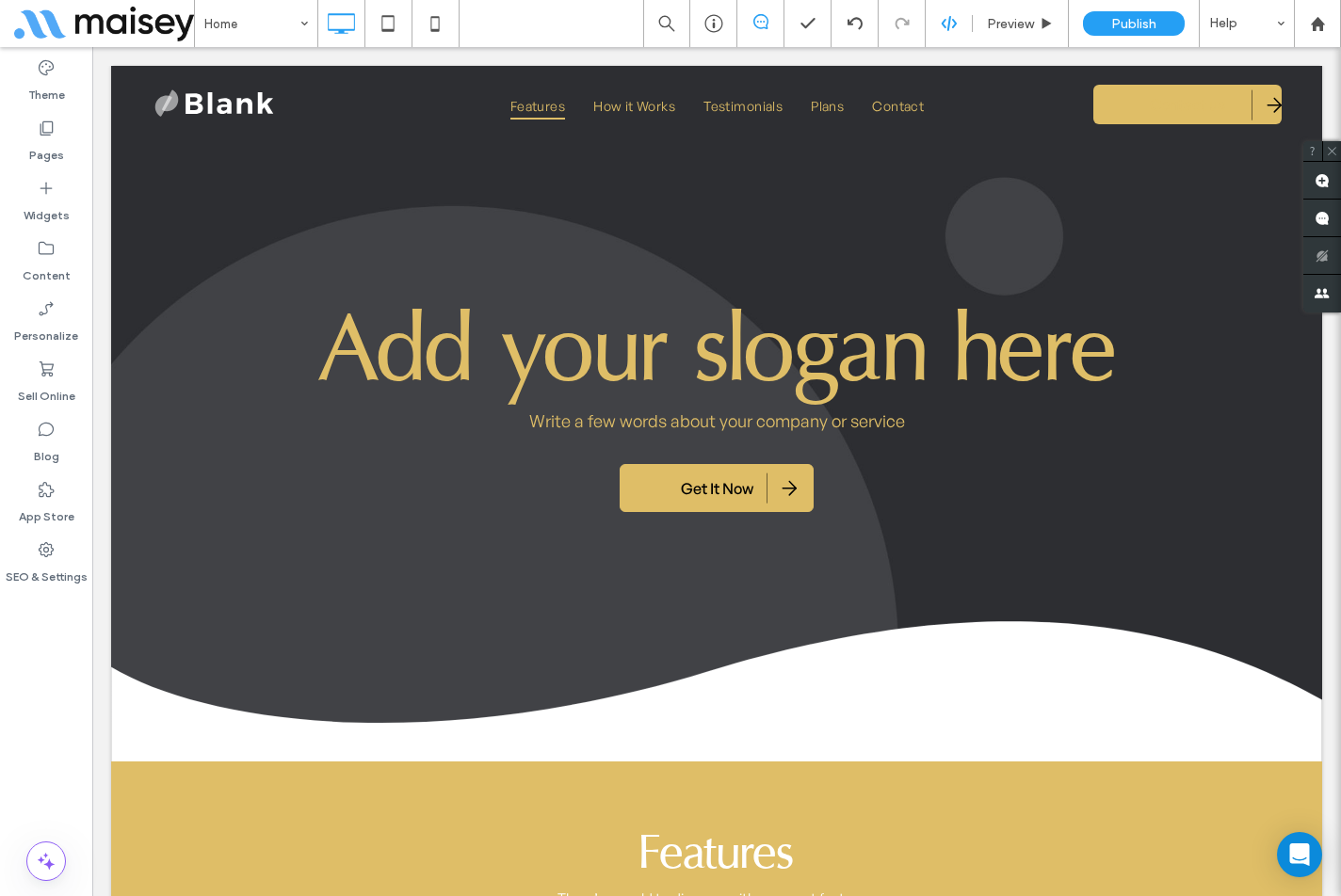
click at [953, 18] on icon at bounding box center [949, 22] width 17 height 17
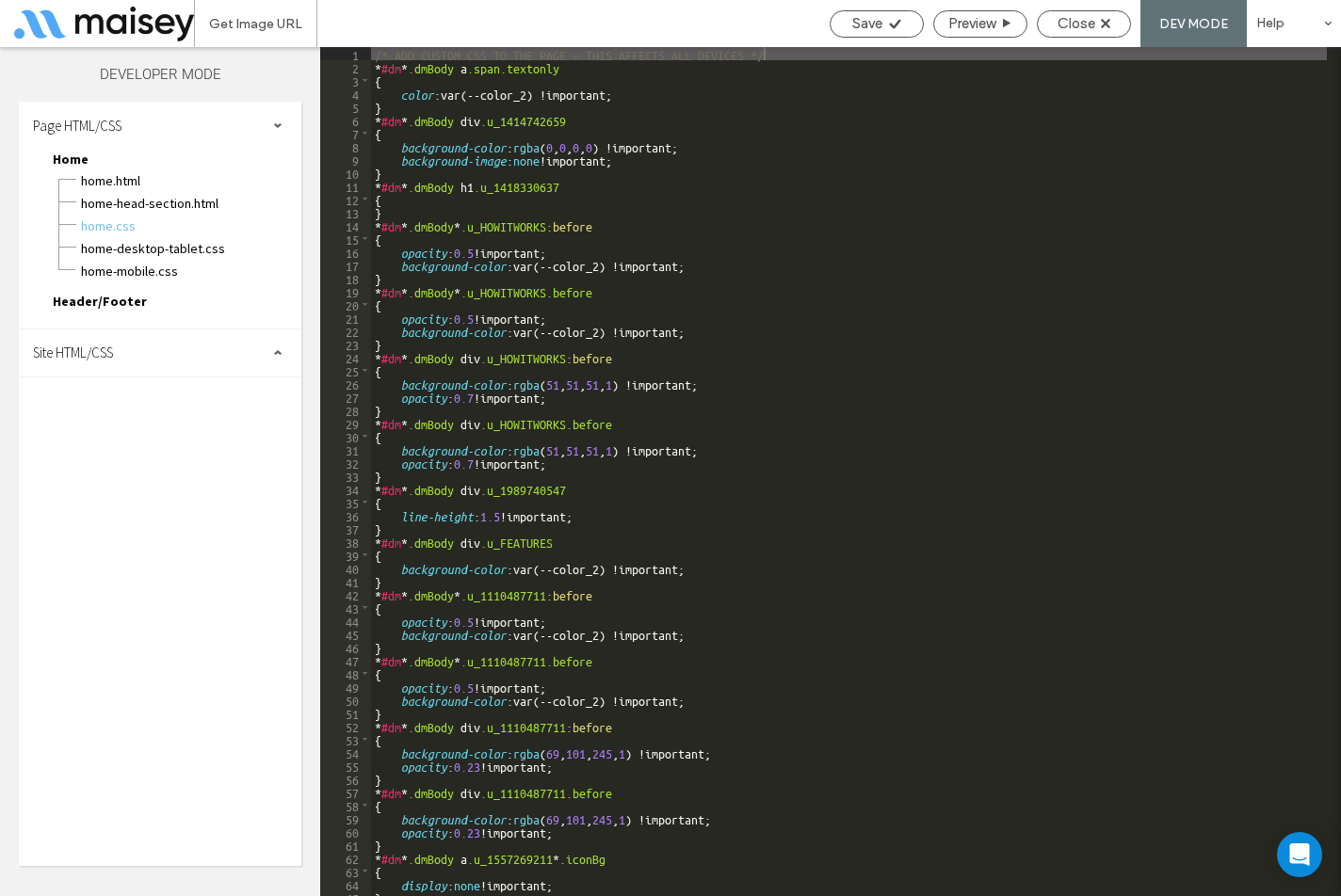
click at [146, 362] on div "Site HTML/CSS" at bounding box center [159, 353] width 283 height 47
click at [115, 431] on span "site.css" at bounding box center [195, 434] width 214 height 19
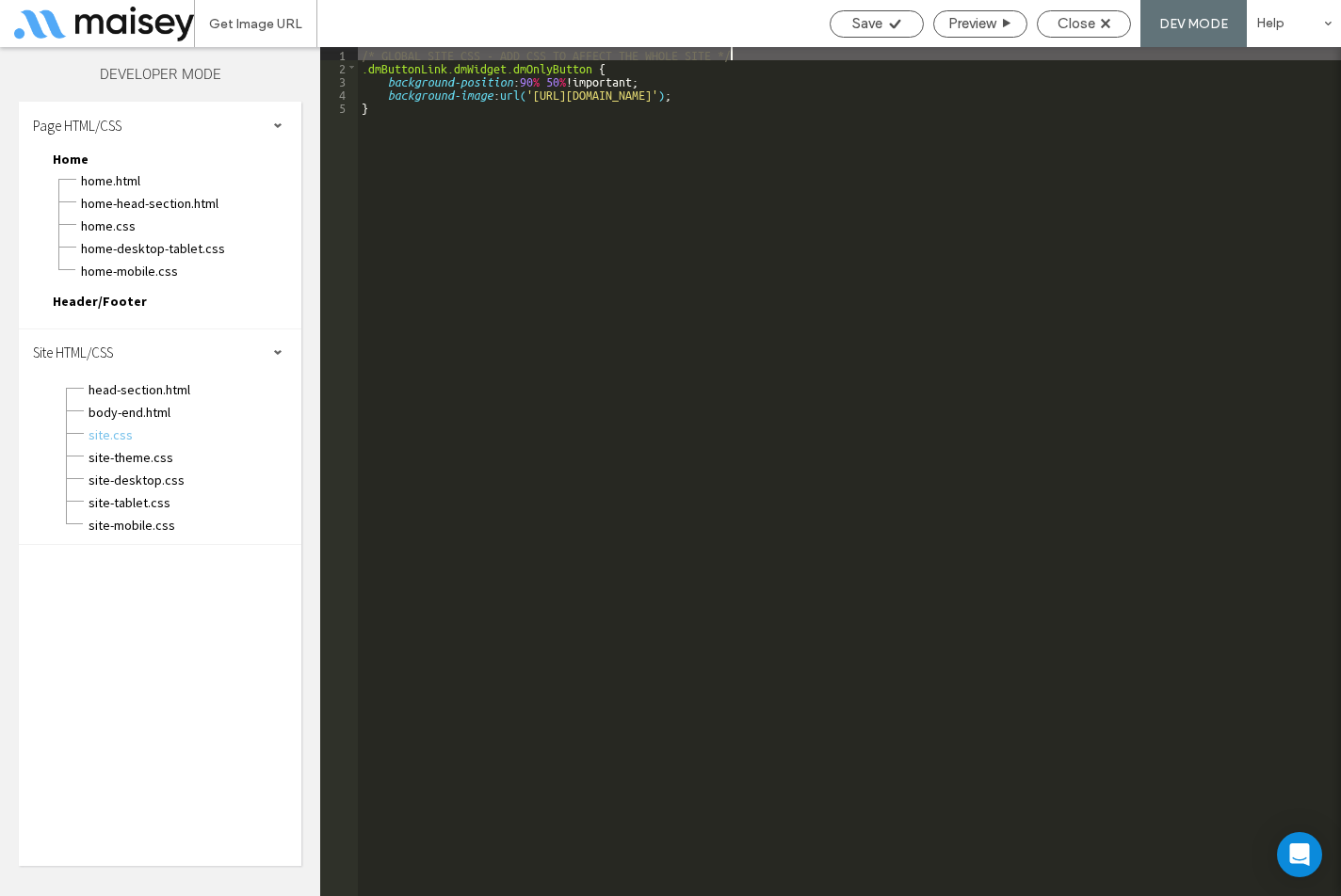
click at [451, 218] on div "/* GLOBAL SITE CSS - ADD CSS TO AFFECT THE WHOLE SITE */ .dmButtonLink.dmWidget…" at bounding box center [849, 484] width 983 height 875
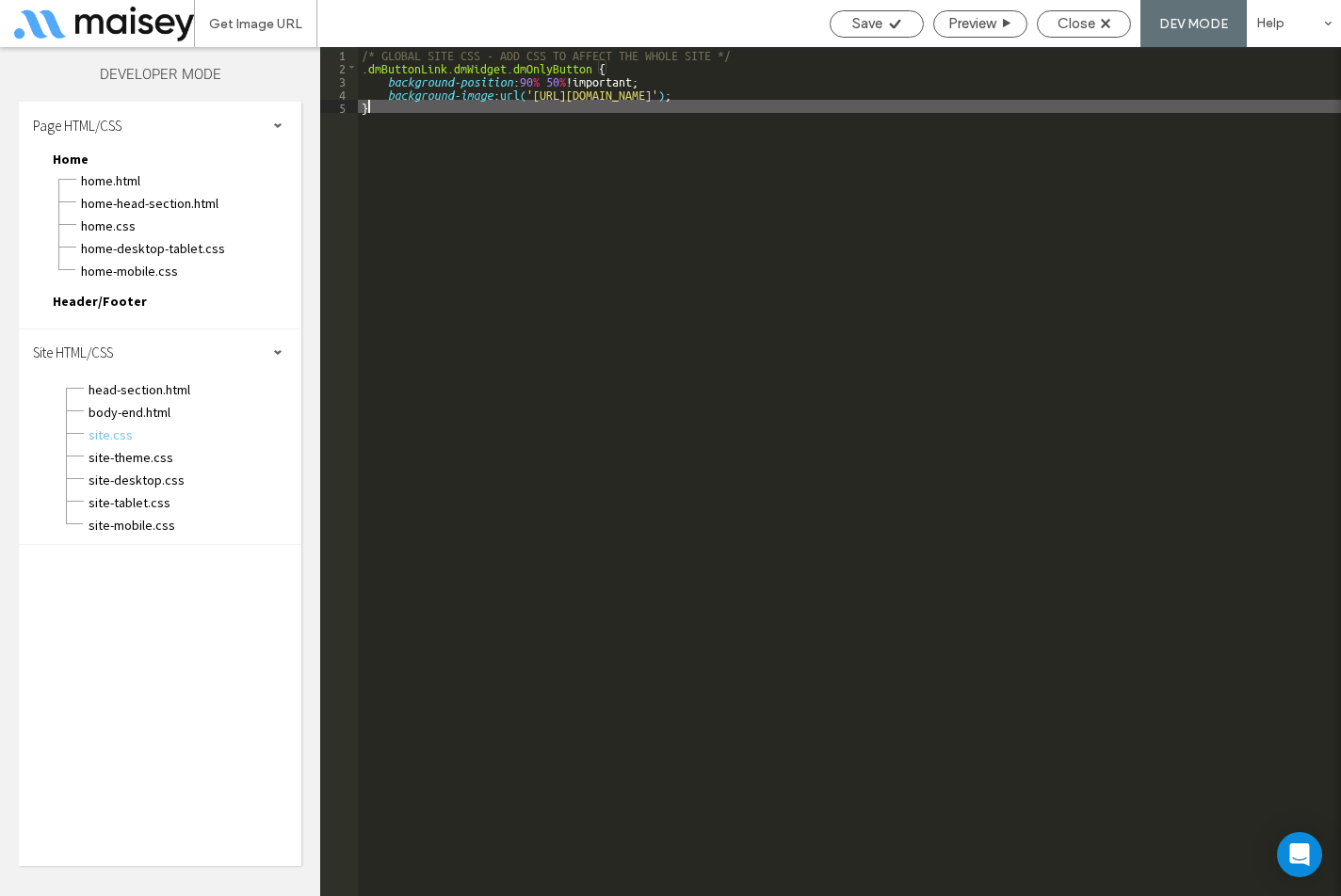
click at [1066, 99] on div "/* GLOBAL SITE CSS - ADD CSS TO AFFECT THE WHOLE SITE */ .dmButtonLink.dmWidget…" at bounding box center [849, 484] width 983 height 875
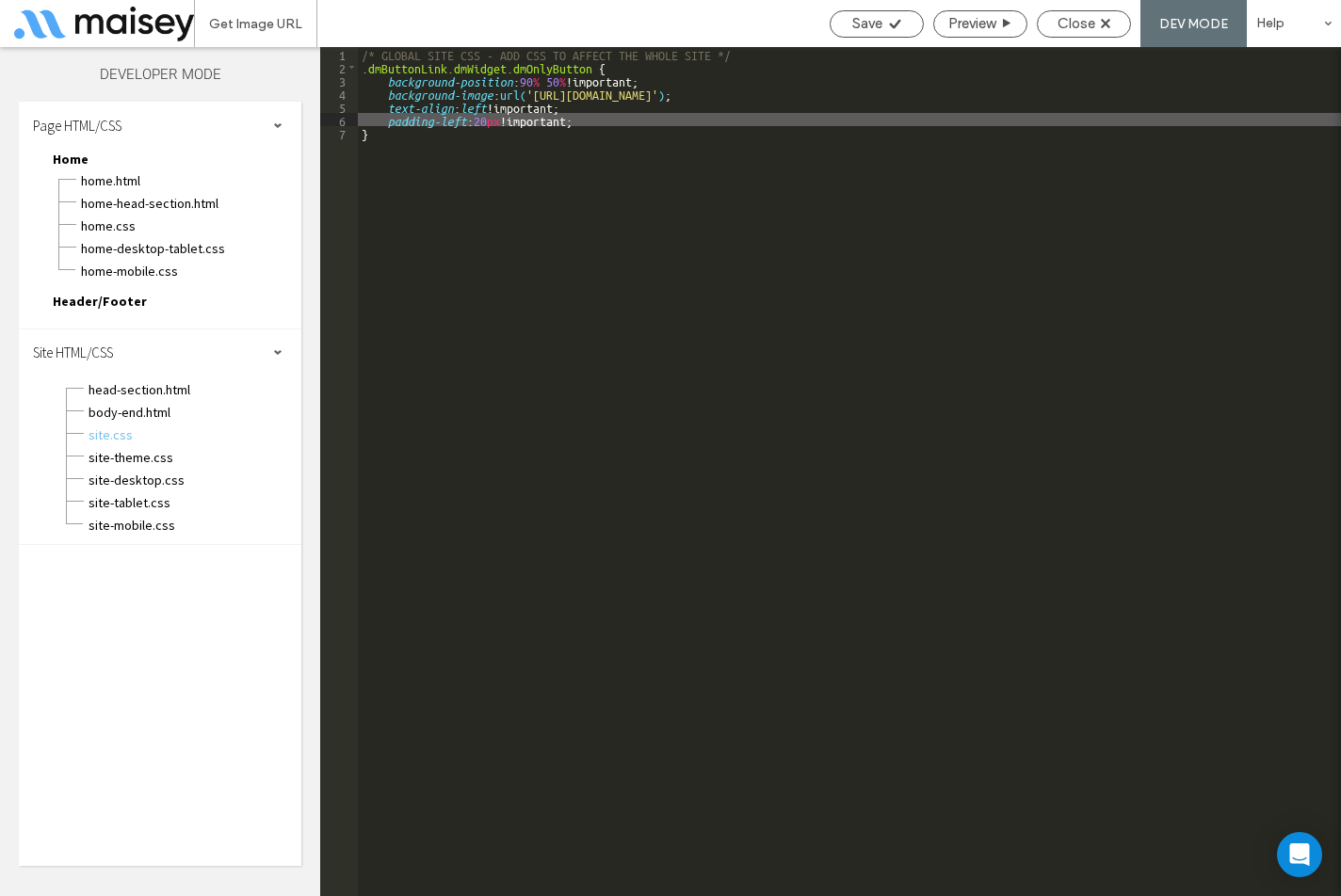
click at [1008, 98] on div "/* GLOBAL SITE CSS - ADD CSS TO AFFECT THE WHOLE SITE */ .dmButtonLink.dmWidget…" at bounding box center [849, 484] width 983 height 875
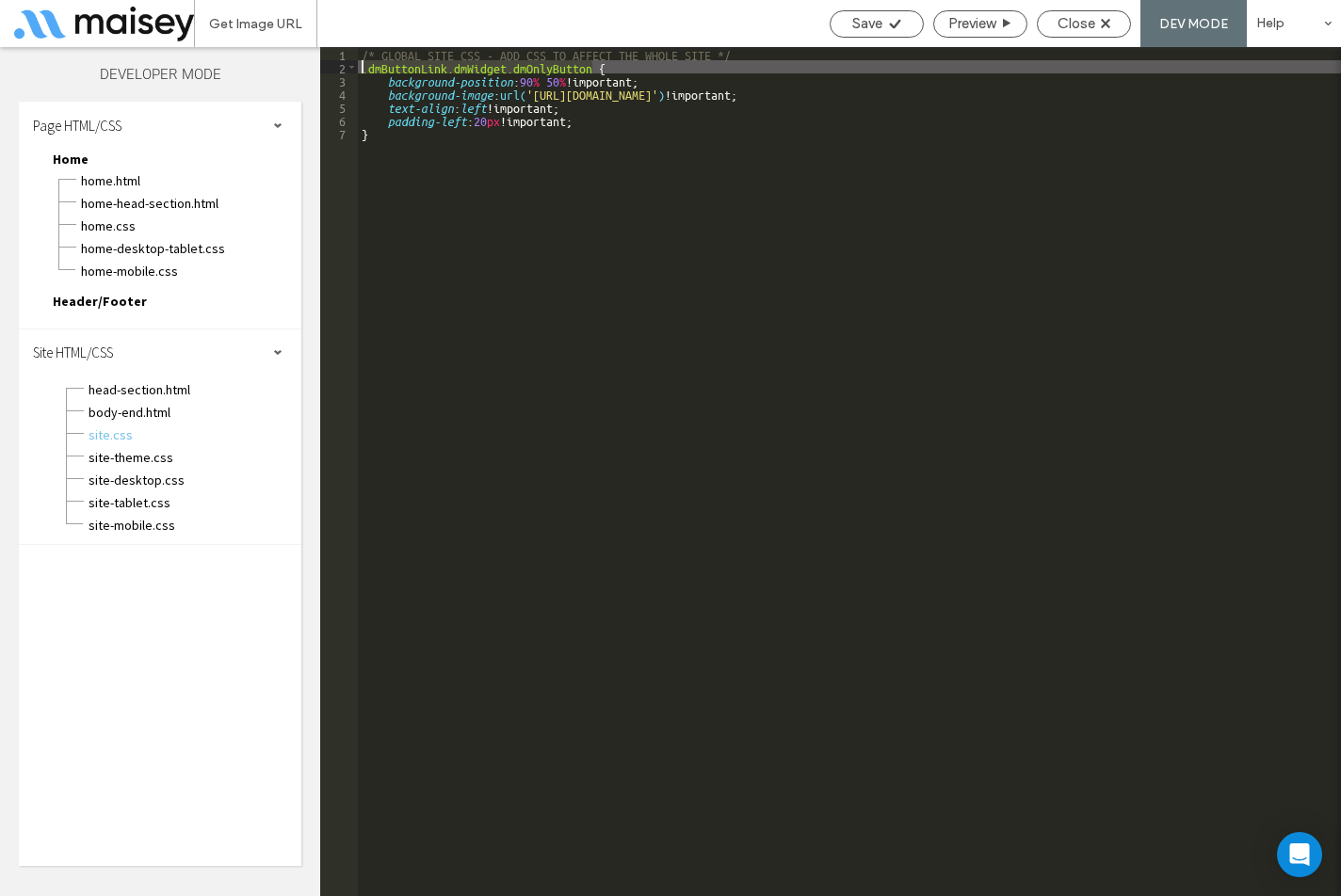
drag, startPoint x: 595, startPoint y: 67, endPoint x: 339, endPoint y: 67, distance: 256.0
click at [339, 67] on div "** 1 2 3 4 5 6 7 /* GLOBAL SITE CSS - ADD CSS TO AFFECT THE WHOLE SITE */ .dmBu…" at bounding box center [829, 471] width 1020 height 849
click at [397, 132] on div "/* GLOBAL SITE CSS - ADD CSS TO AFFECT THE WHOLE SITE */ .dmButtonLink.dmWidget…" at bounding box center [849, 484] width 983 height 875
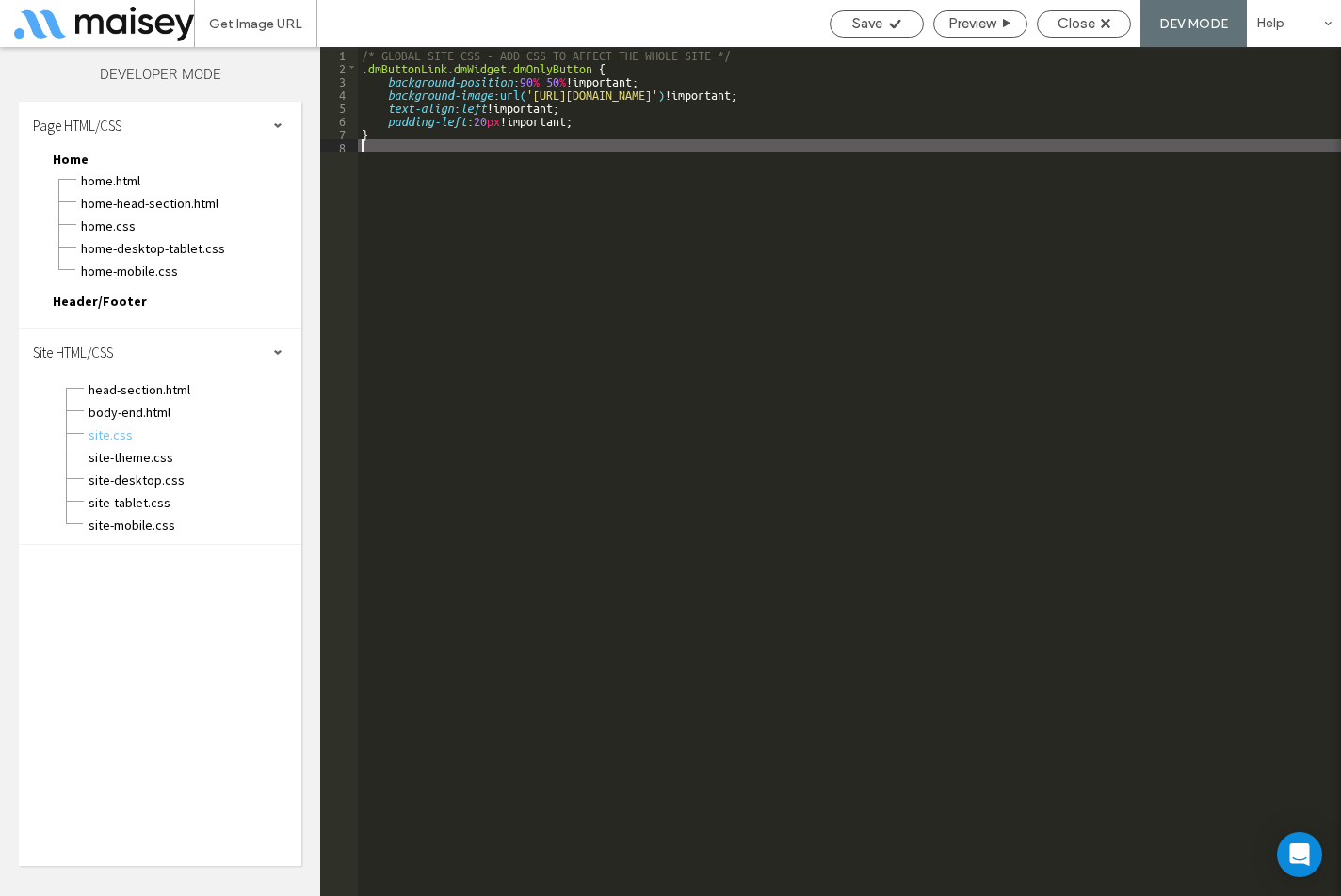
paste textarea
type textarea "**"
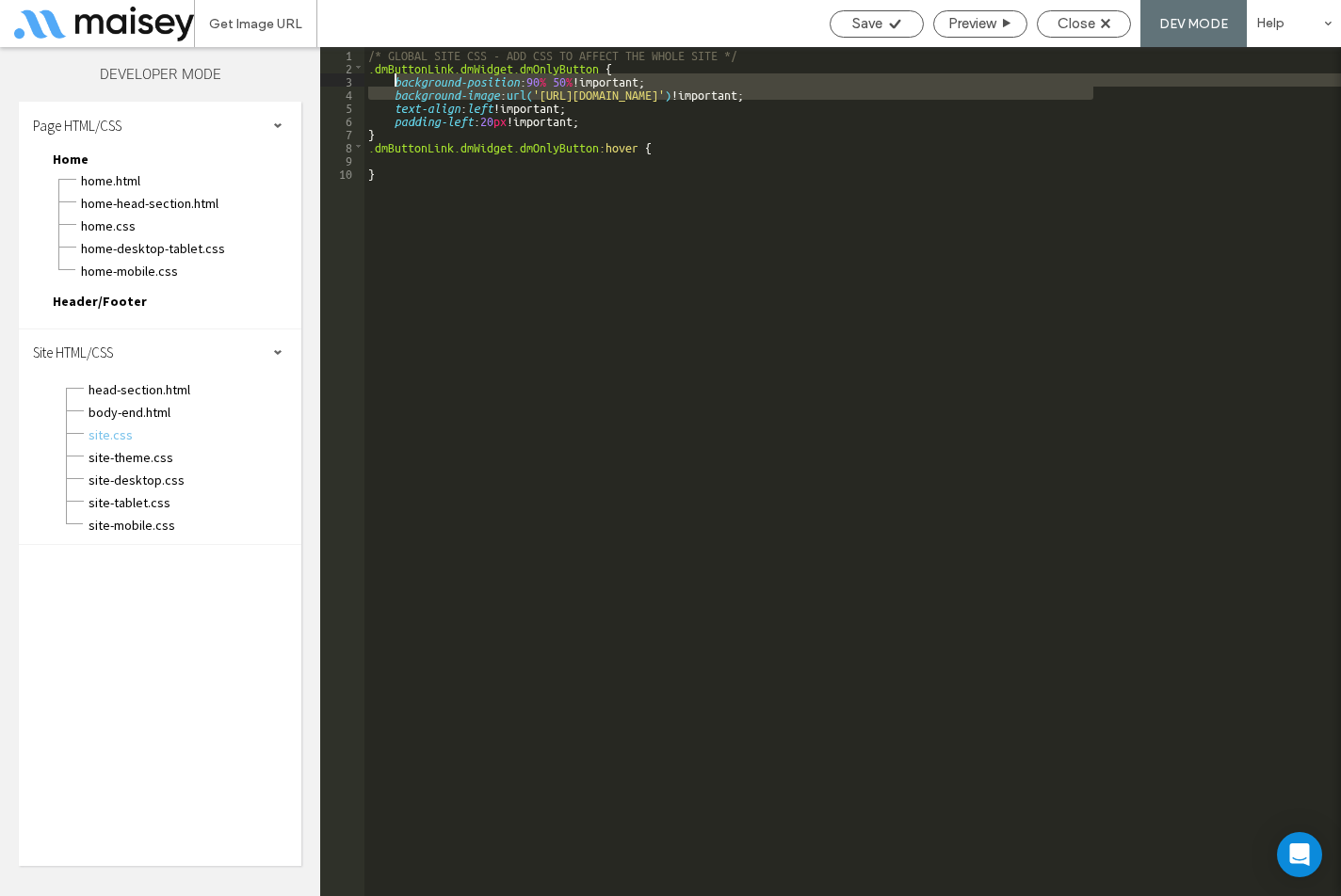
drag, startPoint x: 1113, startPoint y: 97, endPoint x: 394, endPoint y: 77, distance: 719.3
click at [394, 77] on div "/* GLOBAL SITE CSS - ADD CSS TO AFFECT THE WHOLE SITE */ .dmButtonLink.dmWidget…" at bounding box center [853, 484] width 976 height 875
click at [410, 163] on div "/* GLOBAL SITE CSS - ADD CSS TO AFFECT THE WHOLE SITE */ .dmButtonLink.dmWidget…" at bounding box center [853, 484] width 976 height 875
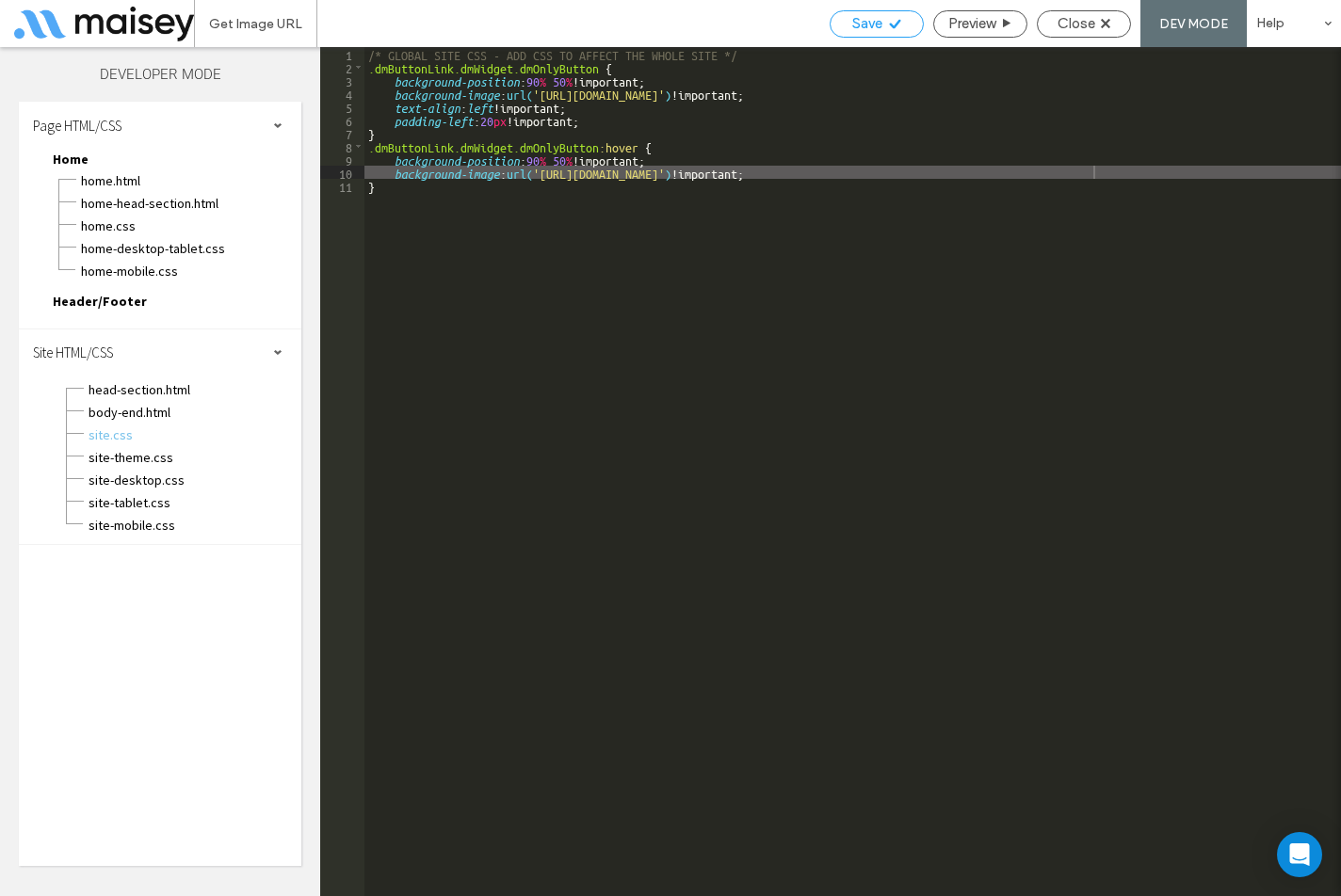
click at [889, 23] on use at bounding box center [895, 23] width 12 height 10
click at [881, 22] on div "Save" at bounding box center [876, 22] width 92 height 17
click at [1066, 22] on span "Close" at bounding box center [1076, 22] width 38 height 17
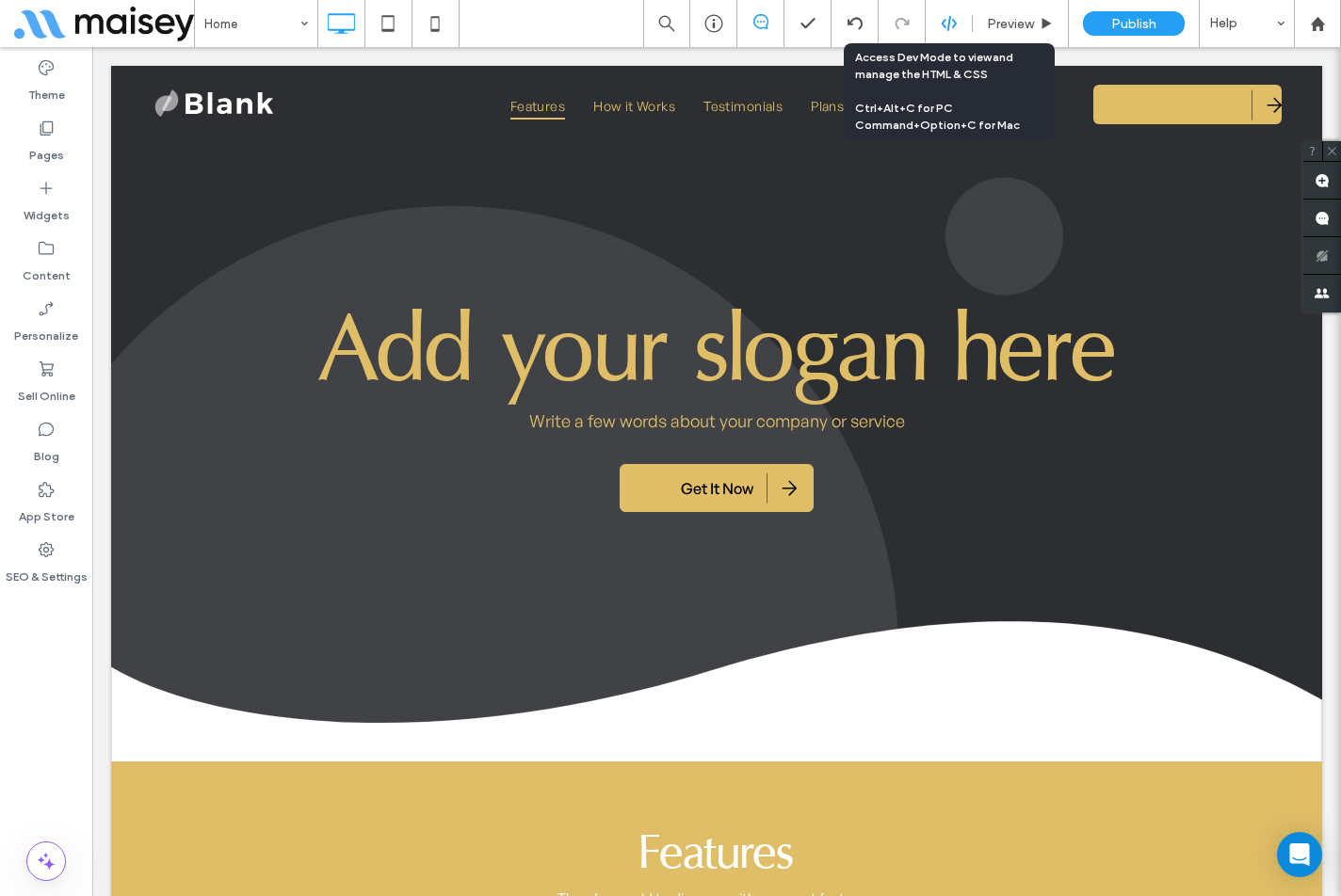
click at [943, 20] on icon at bounding box center [949, 22] width 17 height 17
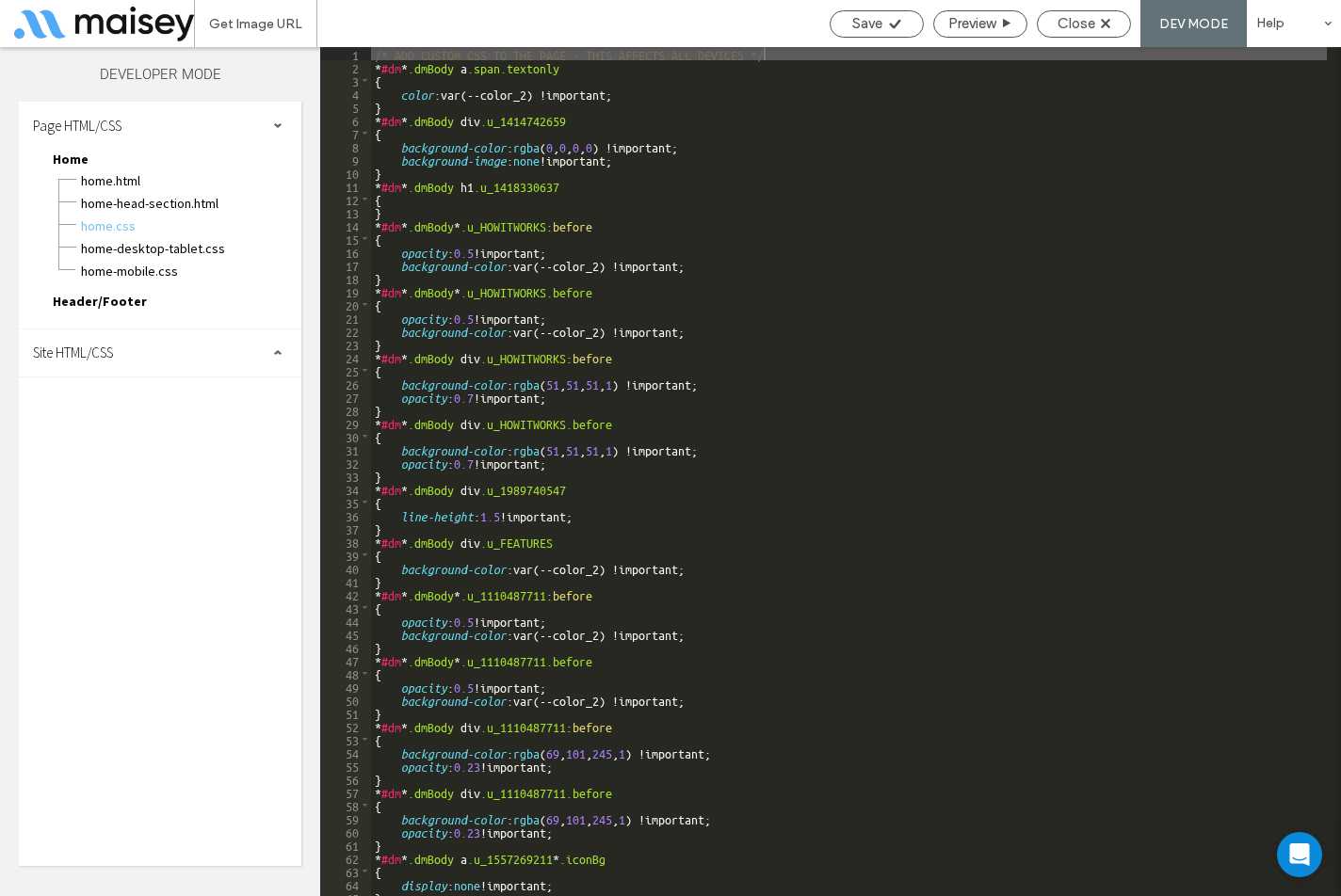
click at [136, 346] on div "Site HTML/CSS" at bounding box center [159, 353] width 283 height 47
click at [119, 428] on span "site.css" at bounding box center [195, 434] width 214 height 19
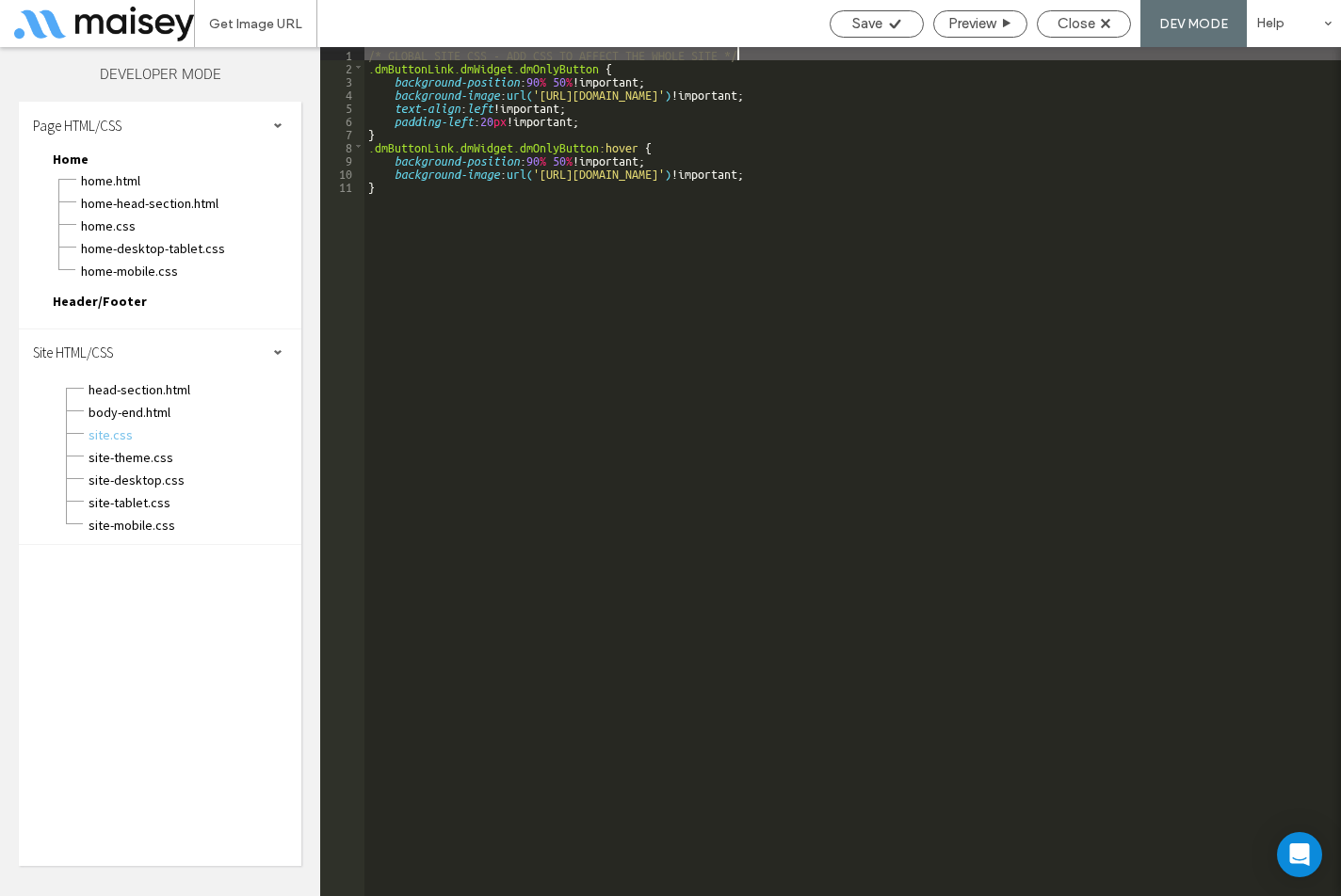
click at [534, 209] on div "/* GLOBAL SITE CSS - ADD CSS TO AFFECT THE WHOLE SITE */ .dmButtonLink.dmWidget…" at bounding box center [853, 484] width 976 height 875
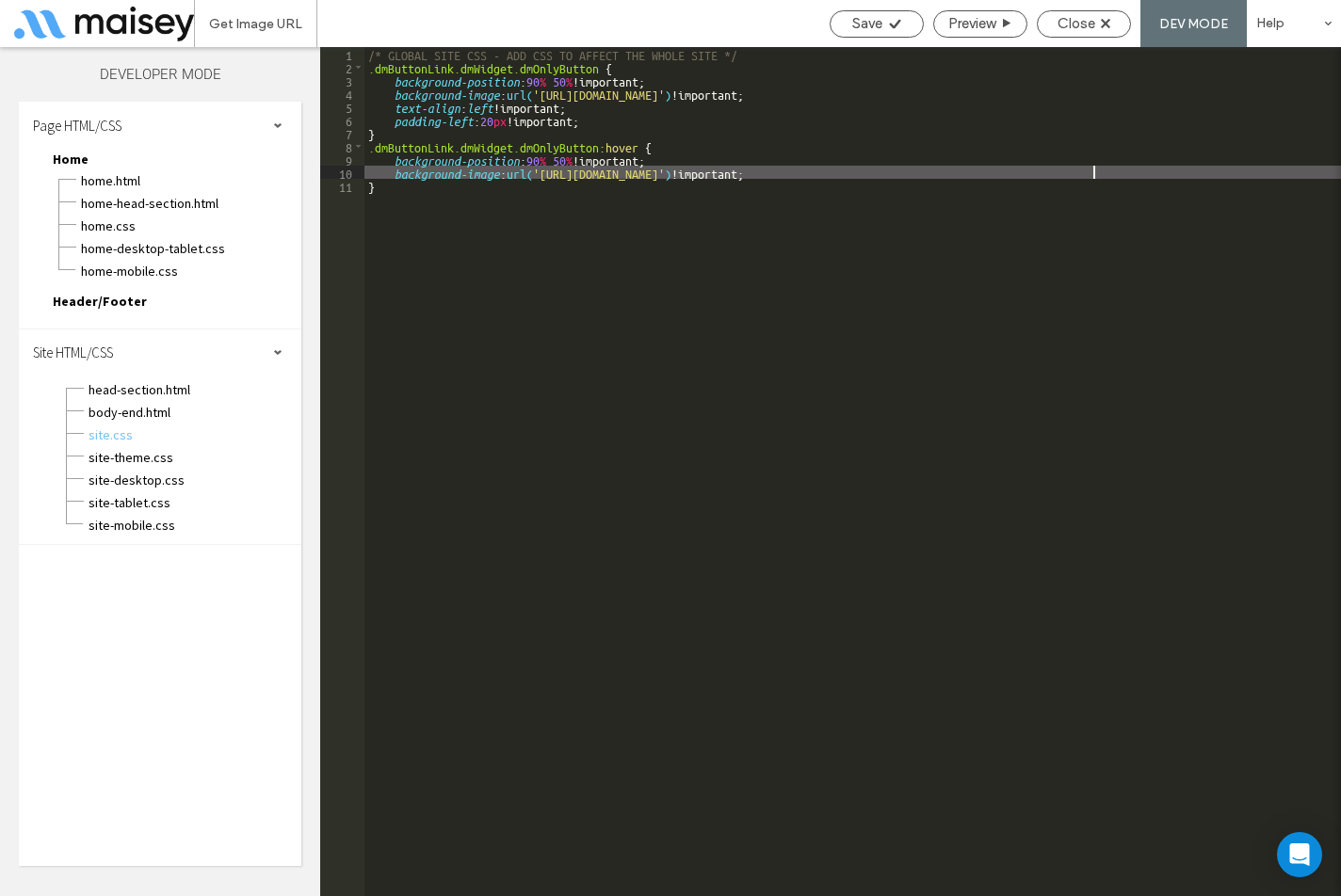
click at [1144, 165] on div "/* GLOBAL SITE CSS - ADD CSS TO AFFECT THE WHOLE SITE */ .dmButtonLink.dmWidget…" at bounding box center [853, 484] width 976 height 875
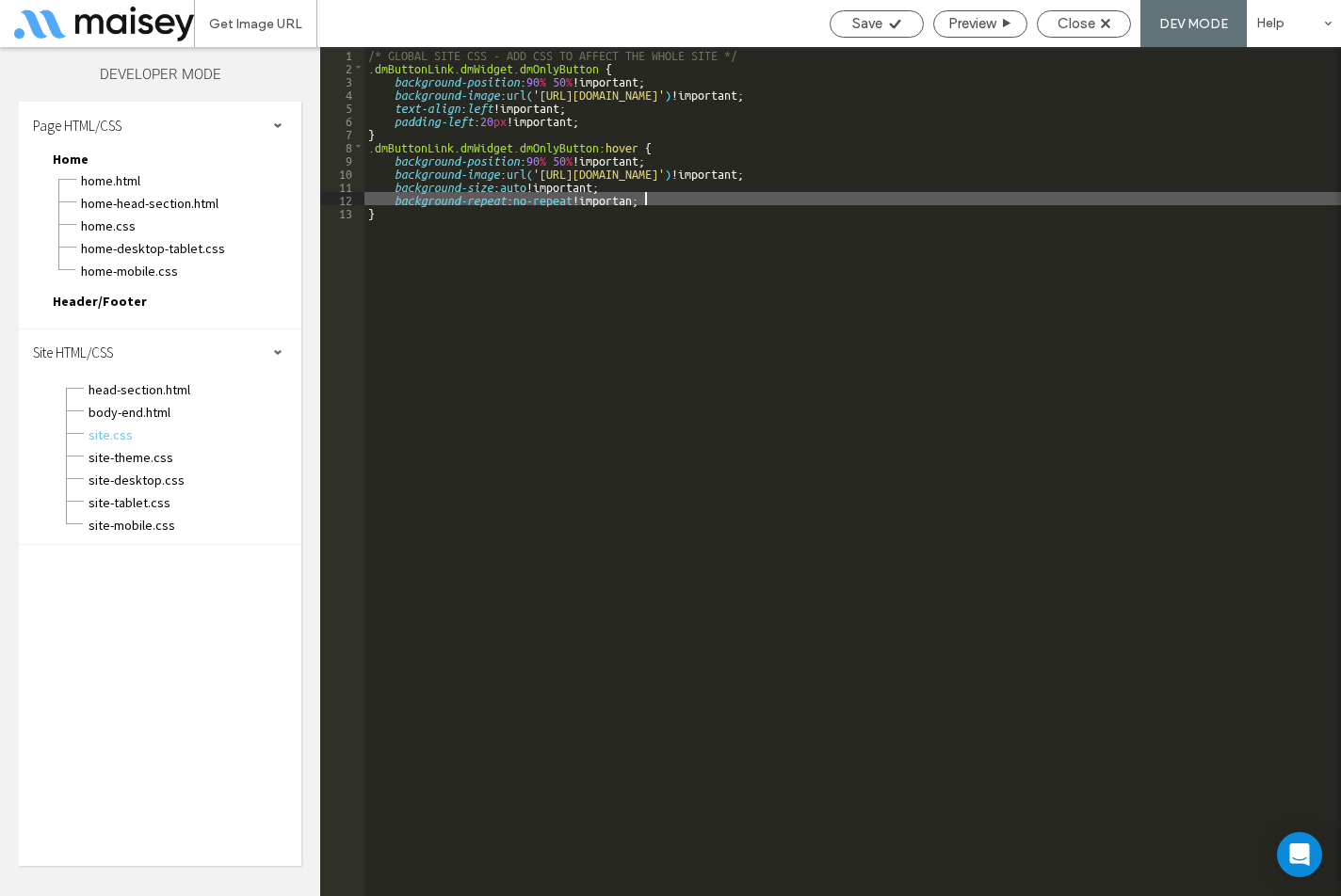
type textarea "**"
click at [890, 33] on div "Save" at bounding box center [876, 24] width 94 height 27
click at [876, 27] on span "Save" at bounding box center [867, 22] width 30 height 17
click at [873, 23] on span "Save" at bounding box center [867, 22] width 30 height 17
click at [1074, 28] on span "Close" at bounding box center [1076, 22] width 38 height 17
